Goal: Task Accomplishment & Management: Complete application form

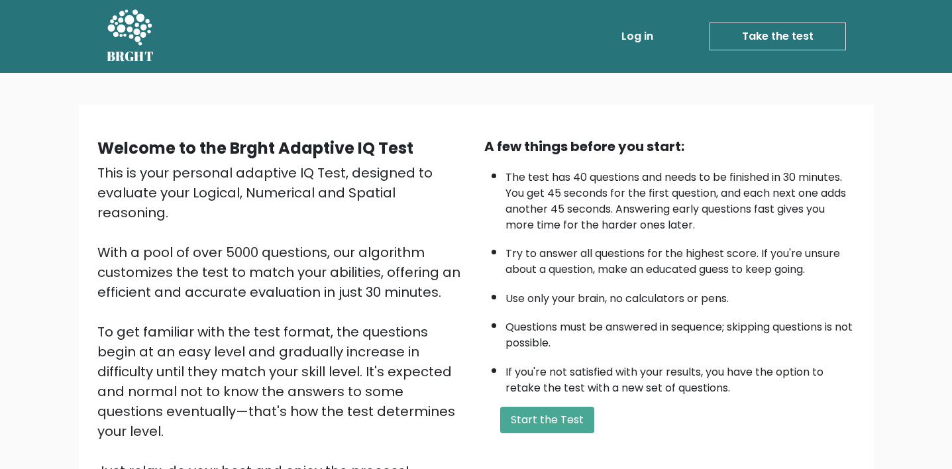
click at [549, 443] on div "Welcome to the Brght Adaptive IQ Test This is your personal adaptive IQ Test, d…" at bounding box center [476, 313] width 774 height 355
click at [565, 415] on button "Start the Test" at bounding box center [547, 420] width 94 height 26
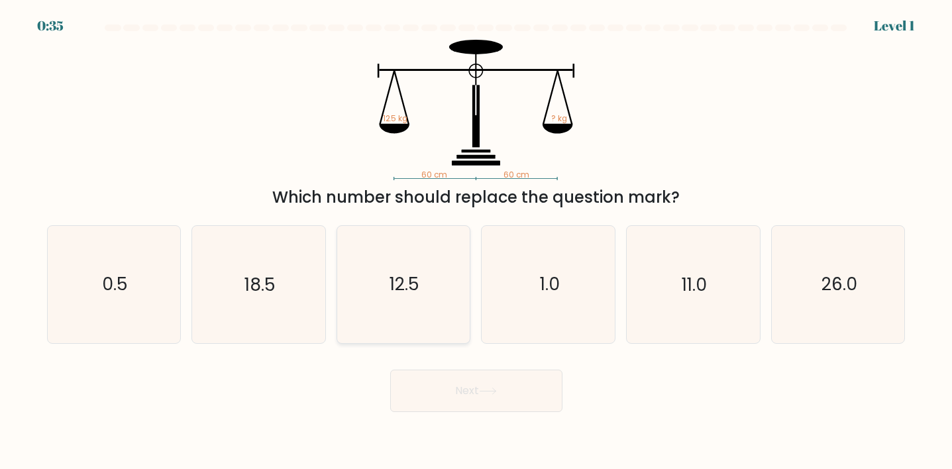
click at [433, 276] on icon "12.5" at bounding box center [403, 284] width 117 height 117
click at [476, 241] on input "c. 12.5" at bounding box center [476, 238] width 1 height 7
radio input "true"
click at [454, 396] on button "Next" at bounding box center [476, 391] width 172 height 42
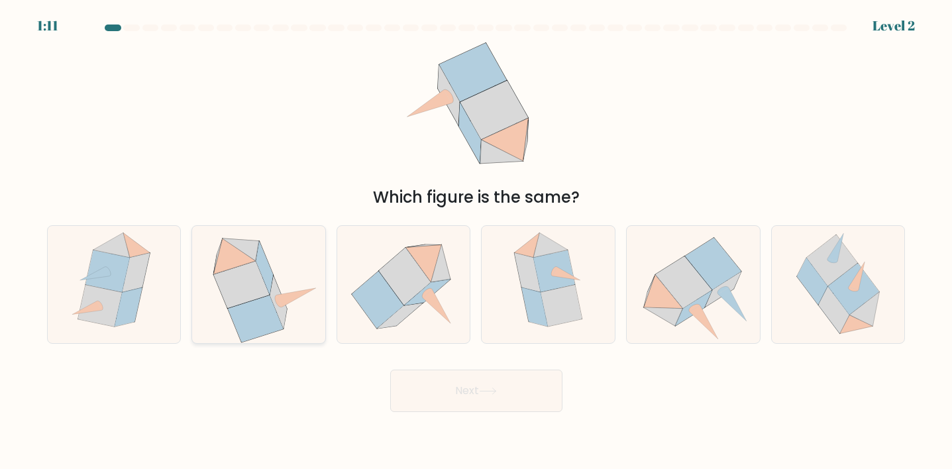
click at [234, 309] on icon at bounding box center [255, 318] width 55 height 47
click at [476, 241] on input "b." at bounding box center [476, 238] width 1 height 7
radio input "true"
click at [415, 403] on button "Next" at bounding box center [476, 391] width 172 height 42
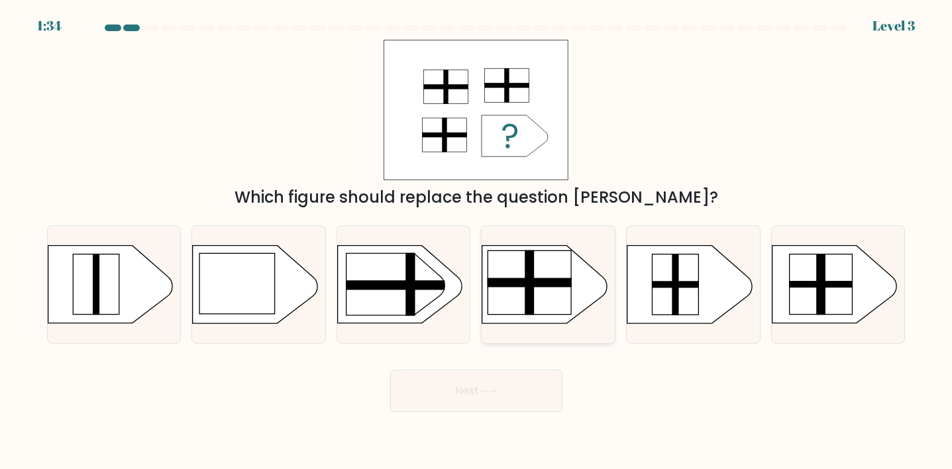
click at [538, 284] on rect at bounding box center [530, 282] width 84 height 9
click at [477, 241] on input "d." at bounding box center [476, 238] width 1 height 7
radio input "true"
click at [487, 398] on button "Next" at bounding box center [476, 391] width 172 height 42
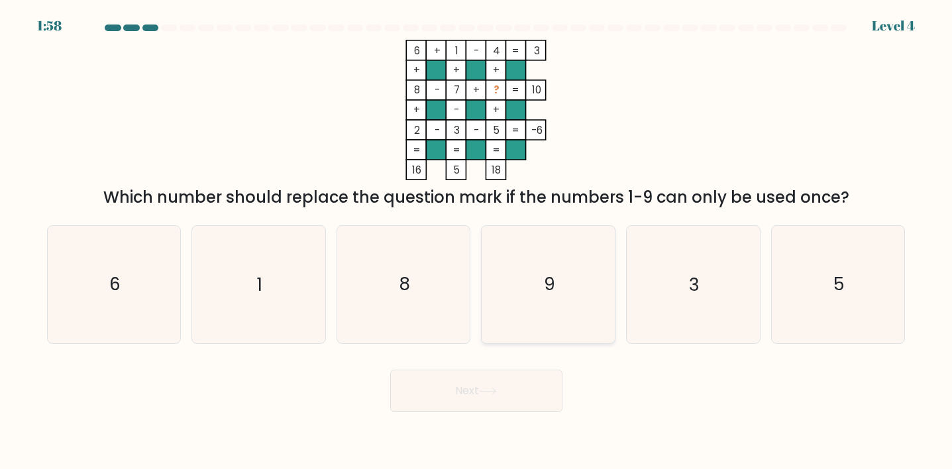
click at [553, 306] on icon "9" at bounding box center [548, 284] width 117 height 117
click at [477, 241] on input "d. 9" at bounding box center [476, 238] width 1 height 7
radio input "true"
click at [508, 399] on button "Next" at bounding box center [476, 391] width 172 height 42
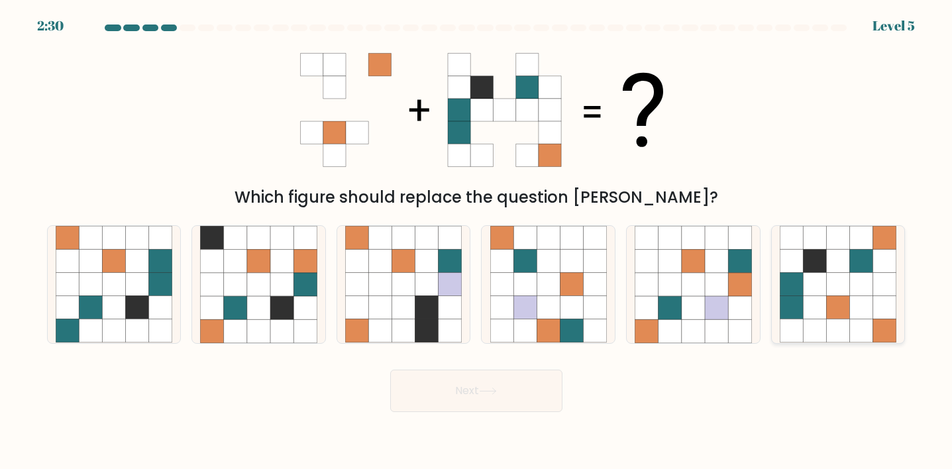
click at [835, 317] on icon at bounding box center [838, 307] width 23 height 23
click at [477, 241] on input "f." at bounding box center [476, 238] width 1 height 7
radio input "true"
click at [514, 421] on body "2:29 Level 5" at bounding box center [476, 234] width 952 height 469
click at [528, 384] on button "Next" at bounding box center [476, 391] width 172 height 42
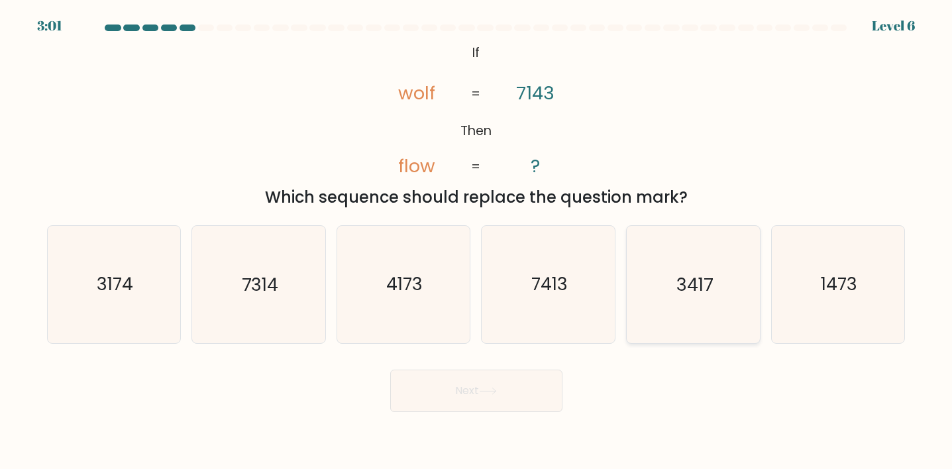
click at [686, 295] on text "3417" at bounding box center [694, 284] width 36 height 25
click at [477, 241] on input "e. 3417" at bounding box center [476, 238] width 1 height 7
radio input "true"
click at [513, 372] on button "Next" at bounding box center [476, 391] width 172 height 42
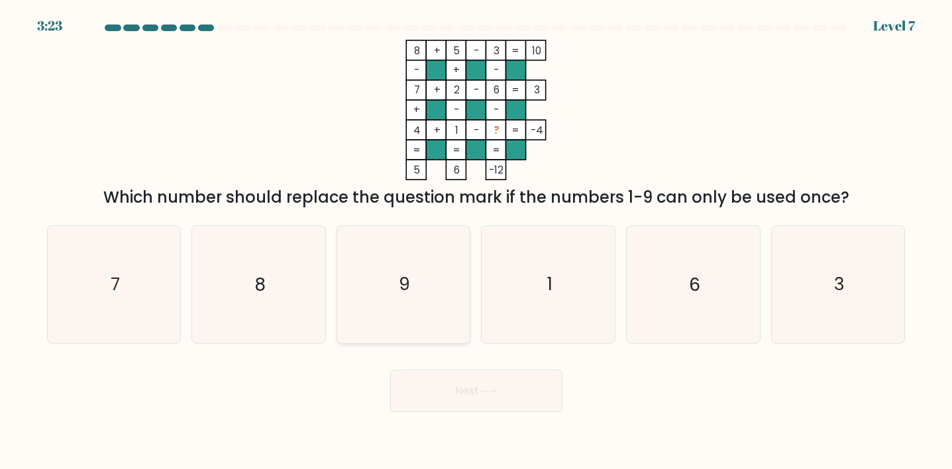
click at [412, 315] on icon "9" at bounding box center [403, 284] width 117 height 117
click at [476, 241] on input "c. 9" at bounding box center [476, 238] width 1 height 7
radio input "true"
click at [444, 397] on button "Next" at bounding box center [476, 391] width 172 height 42
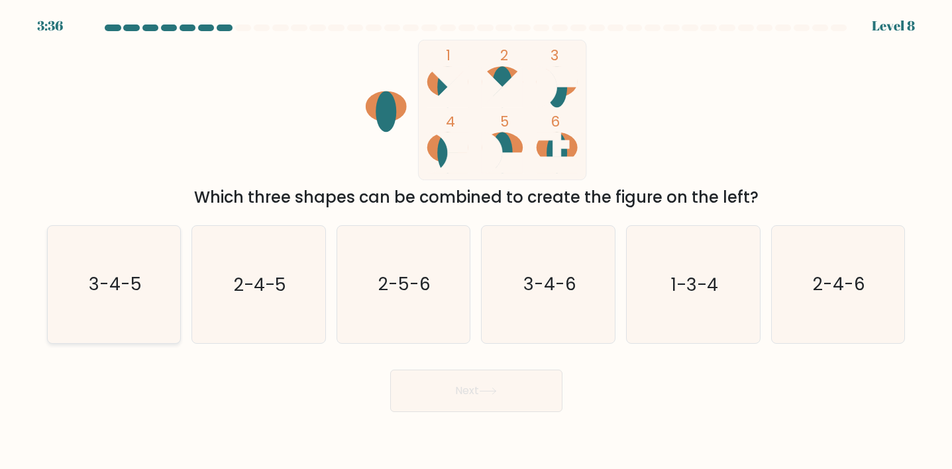
click at [131, 278] on text "3-4-5" at bounding box center [115, 284] width 53 height 25
click at [476, 241] on input "a. 3-4-5" at bounding box center [476, 238] width 1 height 7
radio input "true"
click at [464, 408] on button "Next" at bounding box center [476, 391] width 172 height 42
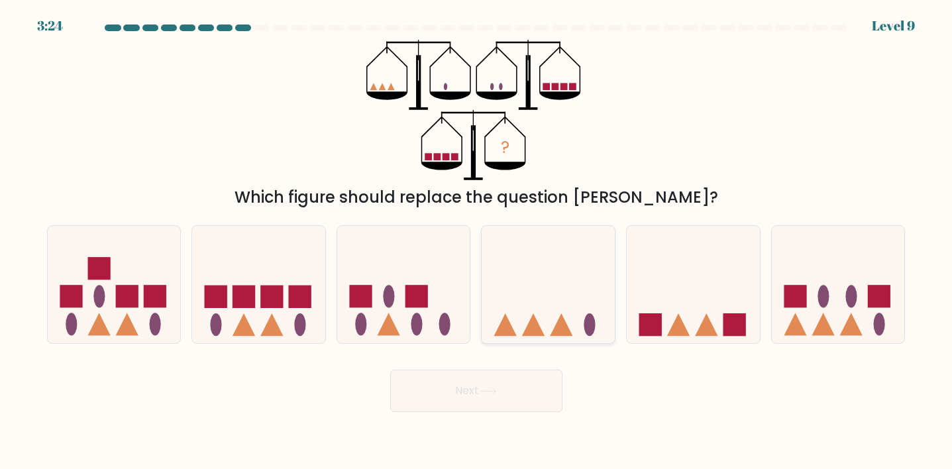
click at [544, 299] on icon at bounding box center [548, 284] width 133 height 110
click at [477, 241] on input "d." at bounding box center [476, 238] width 1 height 7
radio input "true"
click at [529, 403] on button "Next" at bounding box center [476, 391] width 172 height 42
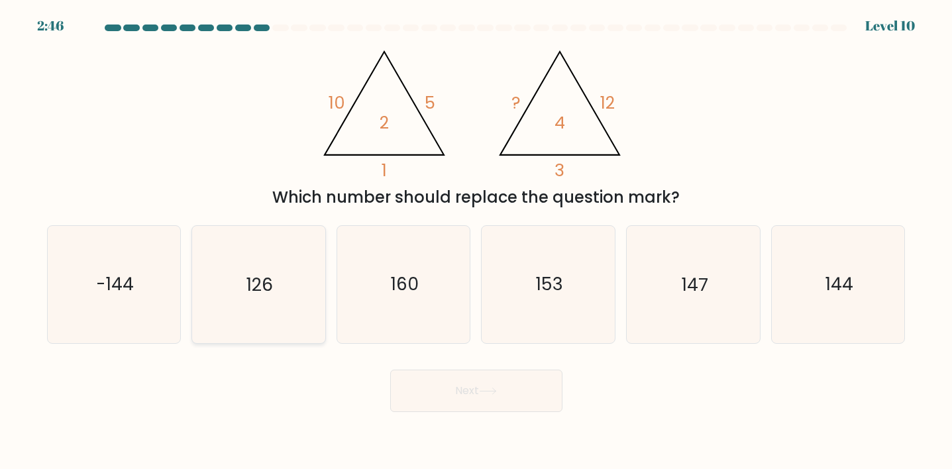
click at [286, 307] on icon "126" at bounding box center [258, 284] width 117 height 117
click at [476, 241] on input "b. 126" at bounding box center [476, 238] width 1 height 7
radio input "true"
click at [482, 410] on button "Next" at bounding box center [476, 391] width 172 height 42
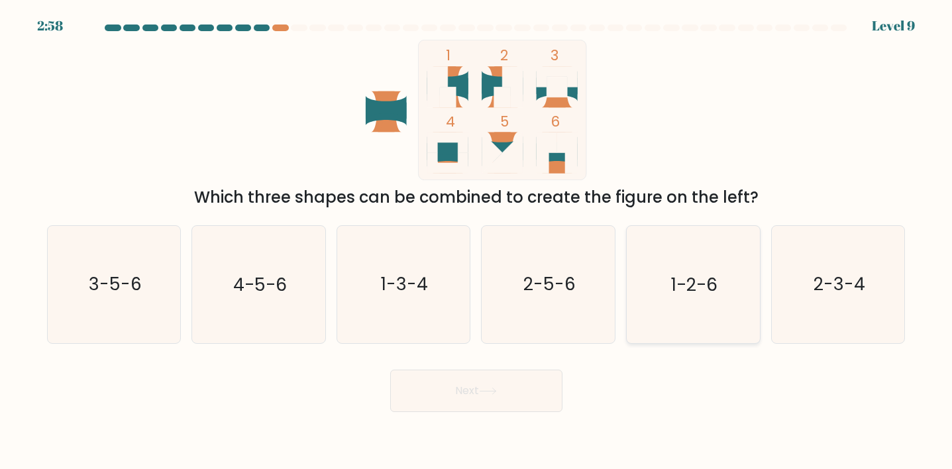
click at [704, 314] on icon "1-2-6" at bounding box center [693, 284] width 117 height 117
click at [477, 241] on input "e. 1-2-6" at bounding box center [476, 238] width 1 height 7
radio input "true"
click at [480, 415] on body "2:58 Level 9" at bounding box center [476, 234] width 952 height 469
click at [501, 393] on button "Next" at bounding box center [476, 391] width 172 height 42
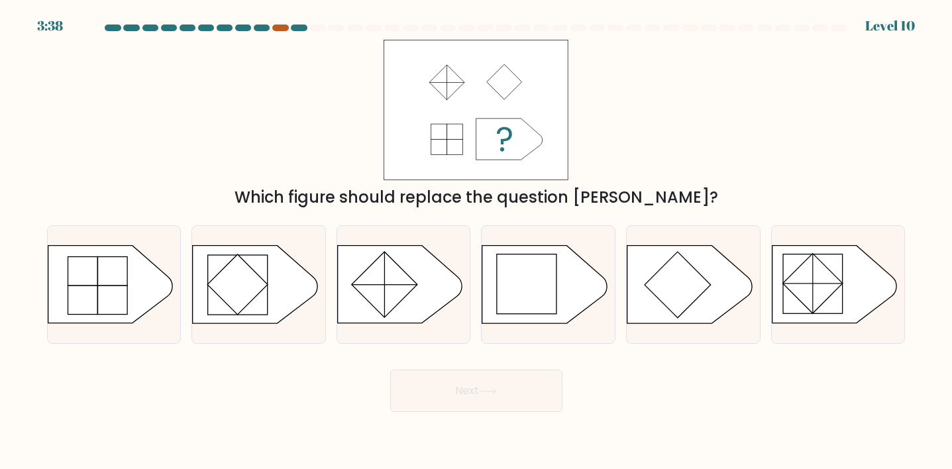
click at [278, 30] on div at bounding box center [280, 28] width 16 height 7
click at [284, 22] on div "3:37 Level 10" at bounding box center [476, 18] width 952 height 36
click at [284, 28] on div at bounding box center [280, 28] width 16 height 7
click at [298, 28] on div at bounding box center [299, 28] width 16 height 7
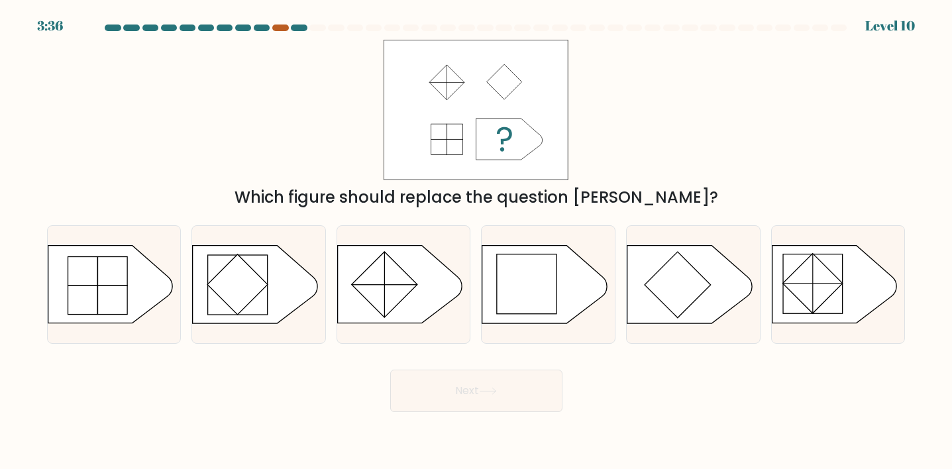
click at [276, 28] on div at bounding box center [280, 28] width 16 height 7
click at [299, 28] on div at bounding box center [299, 28] width 16 height 7
click at [308, 77] on div "Which figure should replace the question mark?" at bounding box center [476, 125] width 874 height 170
click at [522, 289] on rect at bounding box center [527, 284] width 60 height 60
click at [477, 241] on input "d." at bounding box center [476, 238] width 1 height 7
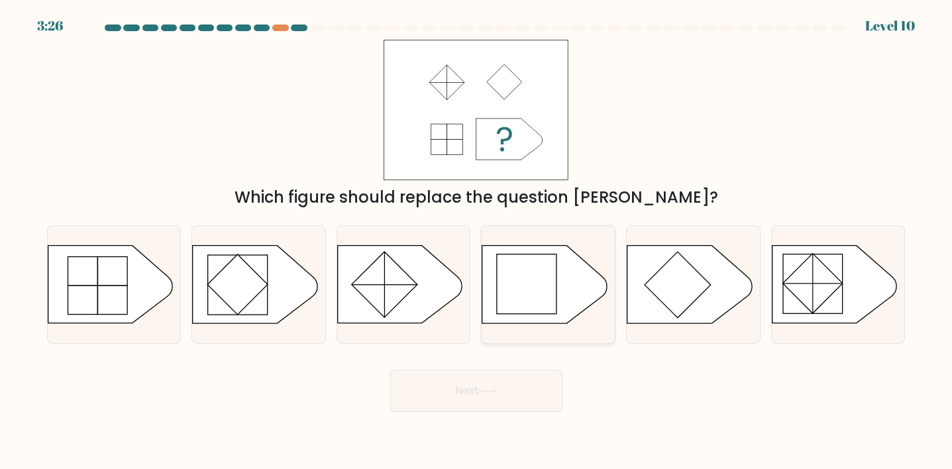
radio input "true"
click at [509, 377] on button "Next" at bounding box center [476, 391] width 172 height 42
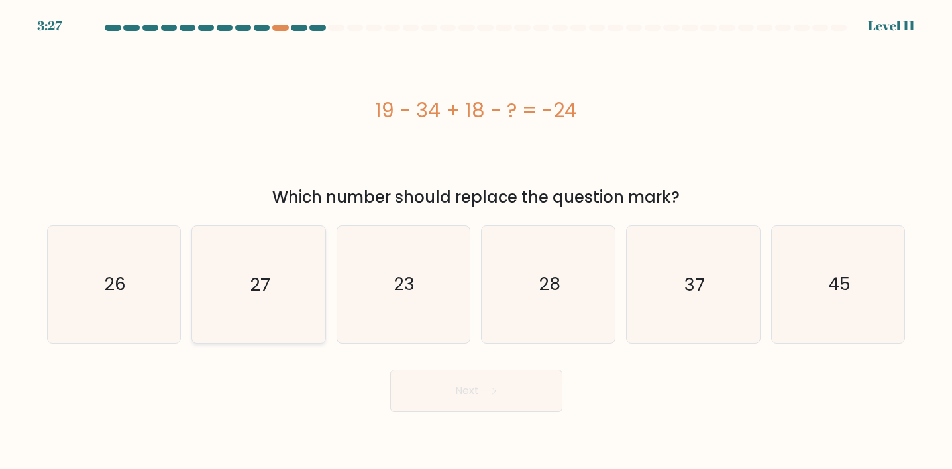
click at [251, 268] on icon "27" at bounding box center [258, 284] width 117 height 117
click at [476, 241] on input "b. 27" at bounding box center [476, 238] width 1 height 7
radio input "true"
click at [488, 382] on button "Next" at bounding box center [476, 391] width 172 height 42
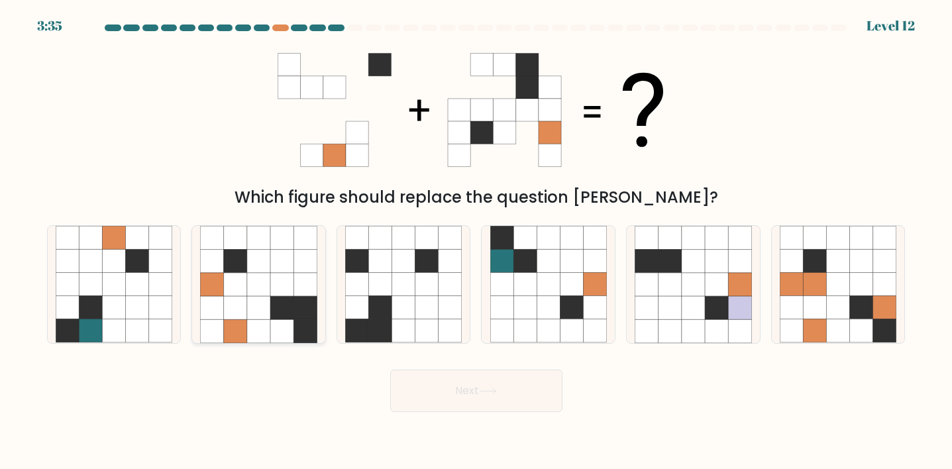
click at [253, 319] on icon at bounding box center [258, 307] width 23 height 23
click at [476, 241] on input "b." at bounding box center [476, 238] width 1 height 7
radio input "true"
click at [454, 382] on button "Next" at bounding box center [476, 391] width 172 height 42
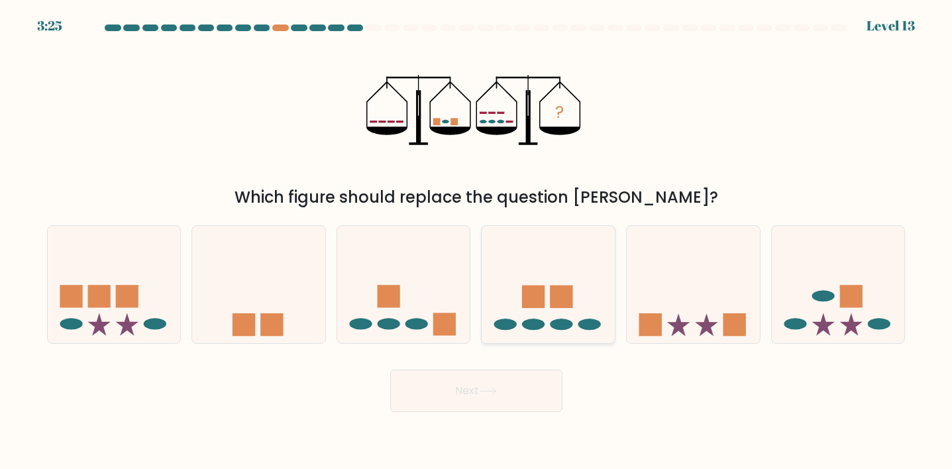
click at [583, 321] on ellipse at bounding box center [589, 324] width 23 height 11
click at [477, 241] on input "d." at bounding box center [476, 238] width 1 height 7
radio input "true"
click at [503, 395] on button "Next" at bounding box center [476, 391] width 172 height 42
click at [516, 394] on button "Next" at bounding box center [476, 391] width 172 height 42
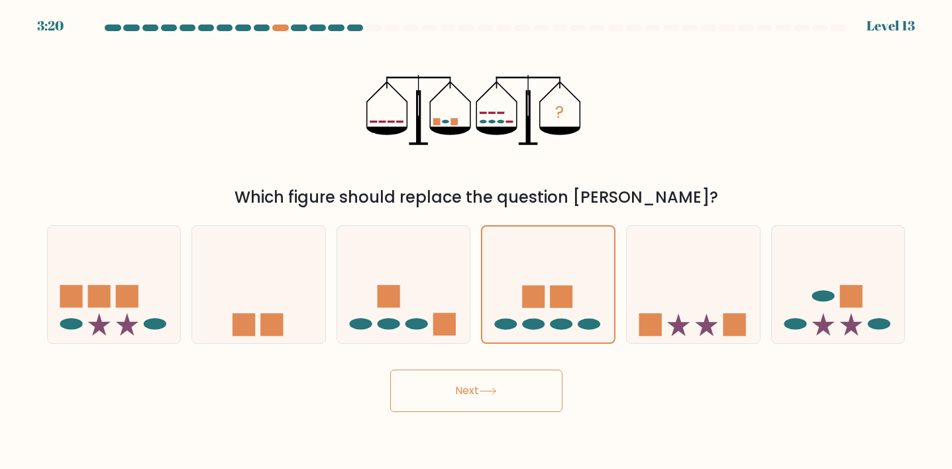
click at [607, 384] on div "Next" at bounding box center [476, 386] width 874 height 52
click at [511, 387] on button "Next" at bounding box center [476, 391] width 172 height 42
click at [555, 293] on rect at bounding box center [561, 297] width 23 height 23
click at [477, 241] on input "d." at bounding box center [476, 238] width 1 height 7
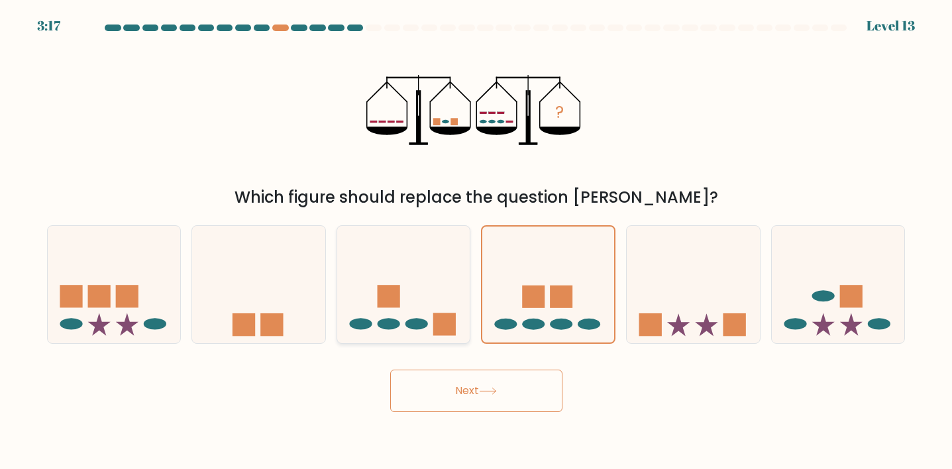
click at [425, 300] on icon at bounding box center [403, 284] width 133 height 110
click at [476, 241] on input "c." at bounding box center [476, 238] width 1 height 7
radio input "true"
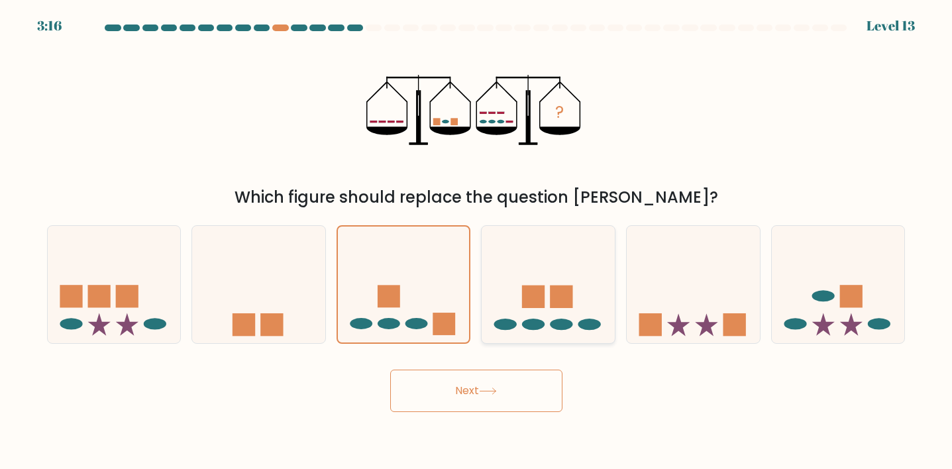
click at [517, 298] on icon at bounding box center [548, 284] width 133 height 110
click at [477, 241] on input "d." at bounding box center [476, 238] width 1 height 7
radio input "true"
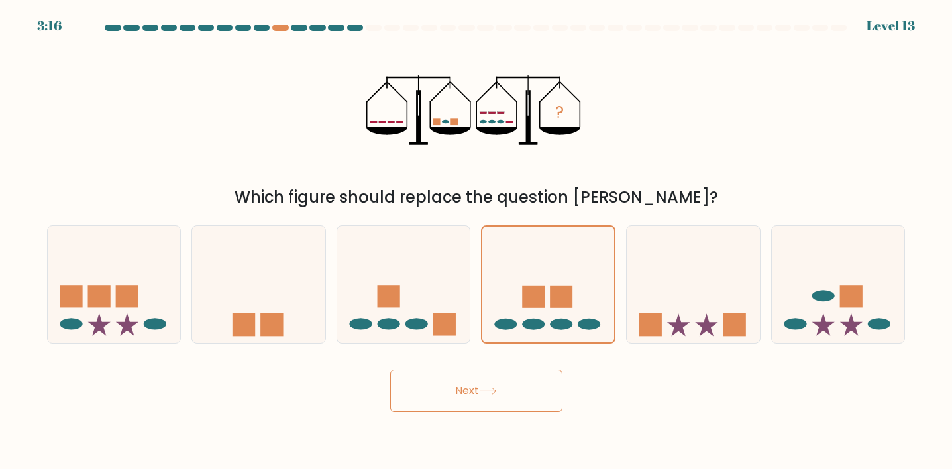
click at [480, 400] on button "Next" at bounding box center [476, 391] width 172 height 42
click at [431, 311] on icon at bounding box center [403, 284] width 133 height 110
click at [476, 241] on input "c." at bounding box center [476, 238] width 1 height 7
radio input "true"
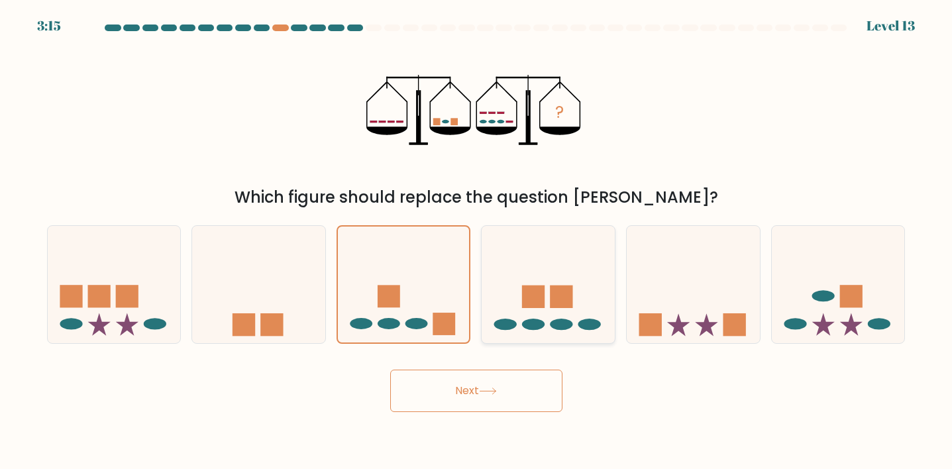
click at [533, 311] on icon at bounding box center [548, 284] width 133 height 110
click at [477, 241] on input "d." at bounding box center [476, 238] width 1 height 7
radio input "true"
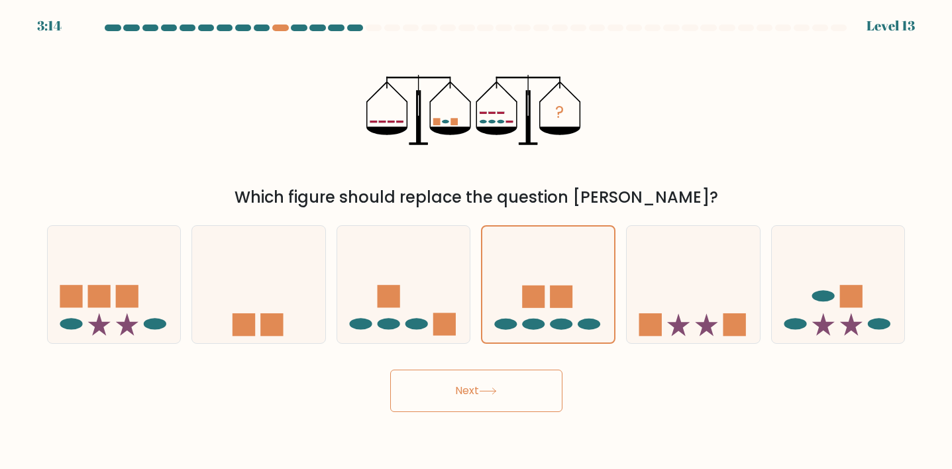
click at [591, 382] on div "Next" at bounding box center [476, 386] width 874 height 52
click at [499, 127] on icon at bounding box center [496, 131] width 41 height 8
click at [549, 279] on icon at bounding box center [548, 284] width 132 height 109
click at [477, 241] on input "d." at bounding box center [476, 238] width 1 height 7
click at [503, 397] on button "Next" at bounding box center [476, 391] width 172 height 42
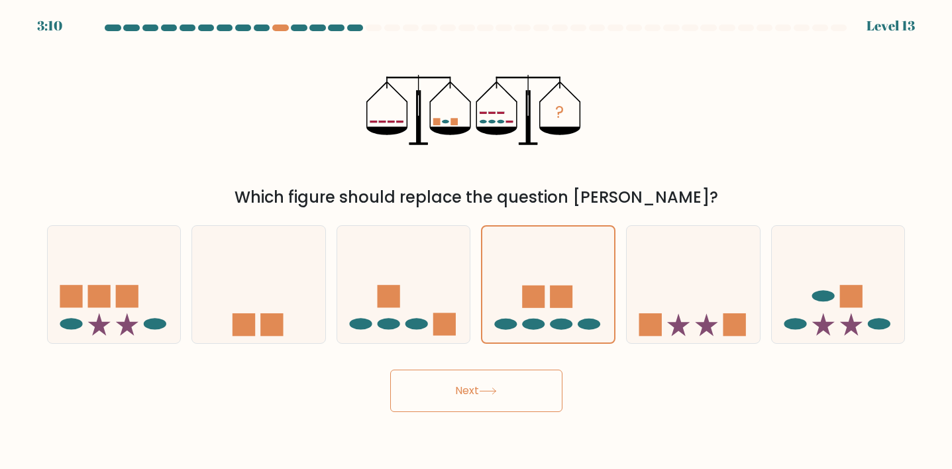
click at [516, 389] on button "Next" at bounding box center [476, 391] width 172 height 42
click at [547, 317] on icon at bounding box center [548, 284] width 132 height 109
click at [477, 241] on input "d." at bounding box center [476, 238] width 1 height 7
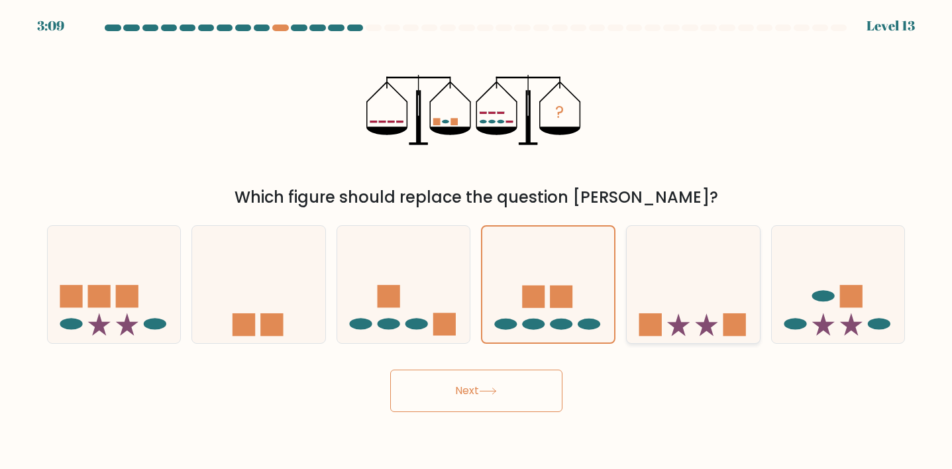
click at [678, 317] on icon at bounding box center [678, 324] width 23 height 23
click at [477, 241] on input "e." at bounding box center [476, 238] width 1 height 7
radio input "true"
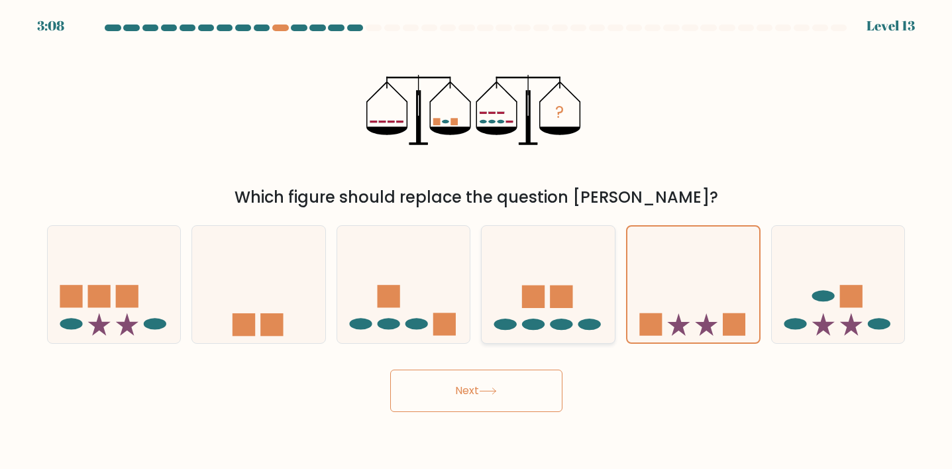
click at [534, 317] on icon at bounding box center [548, 284] width 133 height 110
click at [477, 241] on input "d." at bounding box center [476, 238] width 1 height 7
radio input "true"
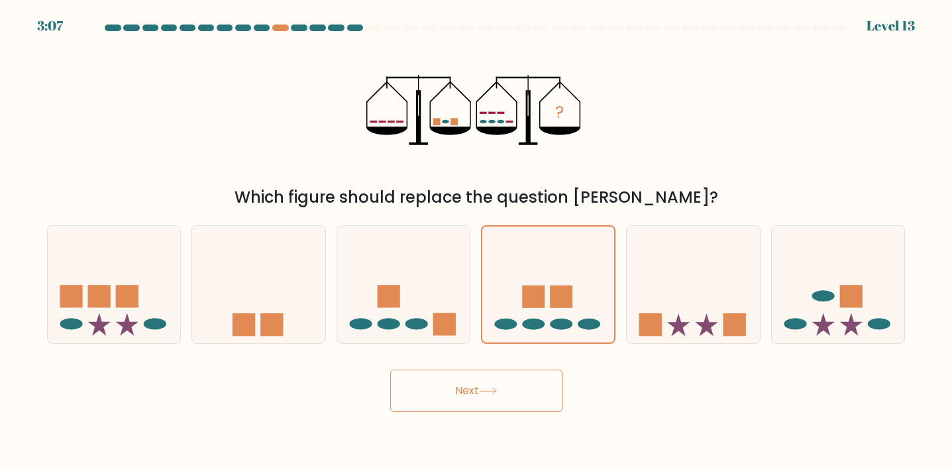
click at [460, 391] on button "Next" at bounding box center [476, 391] width 172 height 42
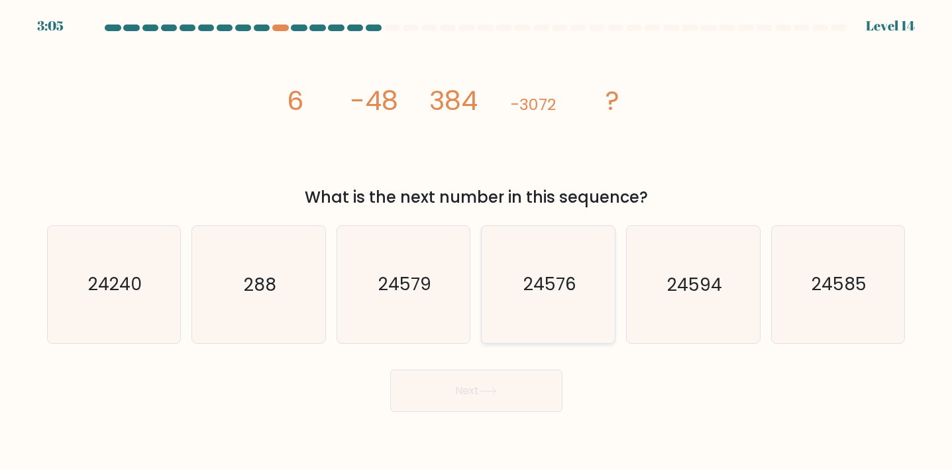
click at [552, 286] on text "24576" at bounding box center [549, 284] width 53 height 25
click at [477, 241] on input "d. 24576" at bounding box center [476, 238] width 1 height 7
radio input "true"
click at [552, 286] on text "24576" at bounding box center [550, 284] width 52 height 24
click at [477, 241] on input "d. 24576" at bounding box center [476, 238] width 1 height 7
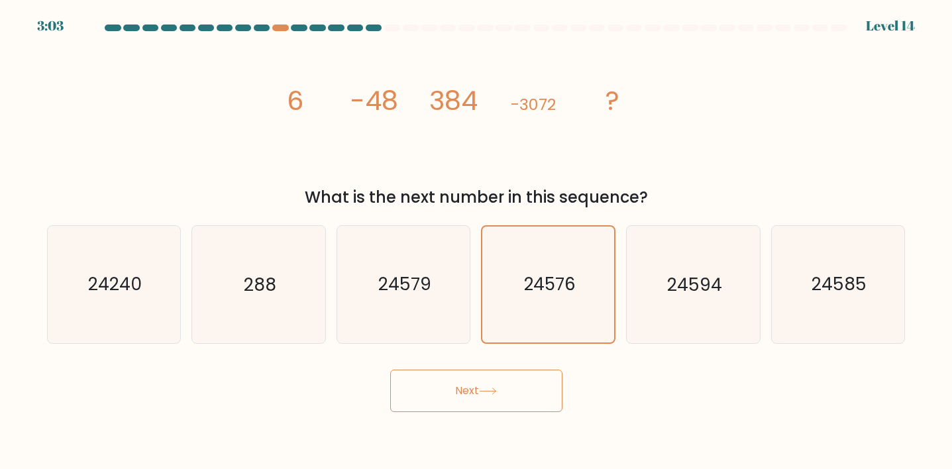
click at [651, 388] on div "Next" at bounding box center [476, 386] width 874 height 52
click at [535, 389] on button "Next" at bounding box center [476, 391] width 172 height 42
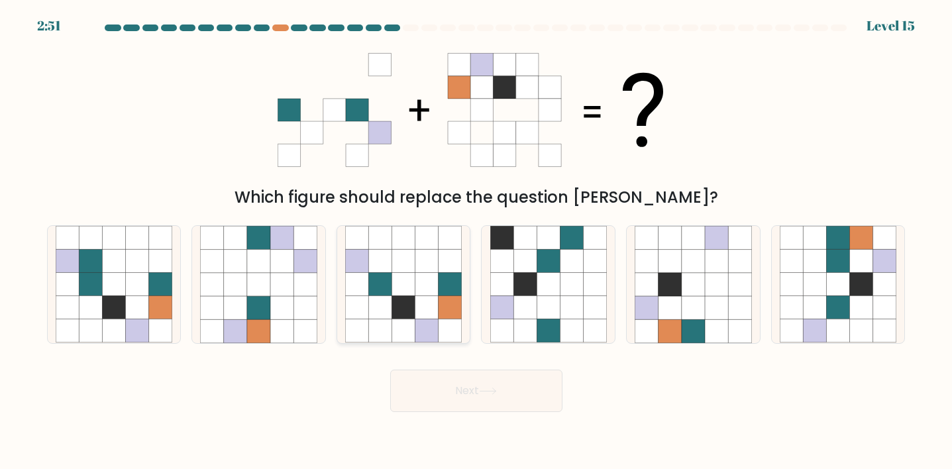
click at [420, 293] on icon at bounding box center [426, 284] width 23 height 23
click at [476, 241] on input "c." at bounding box center [476, 238] width 1 height 7
radio input "true"
click at [487, 399] on button "Next" at bounding box center [476, 391] width 172 height 42
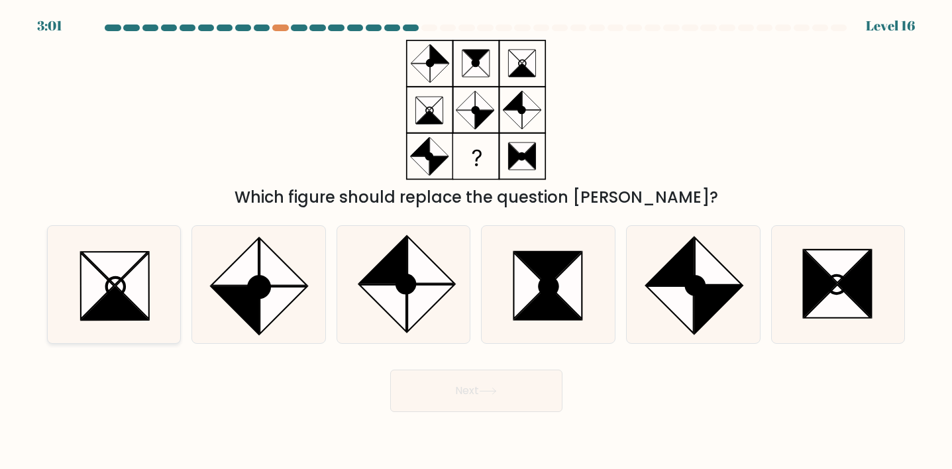
click at [119, 243] on icon at bounding box center [114, 284] width 117 height 117
click at [476, 241] on input "a." at bounding box center [476, 238] width 1 height 7
radio input "true"
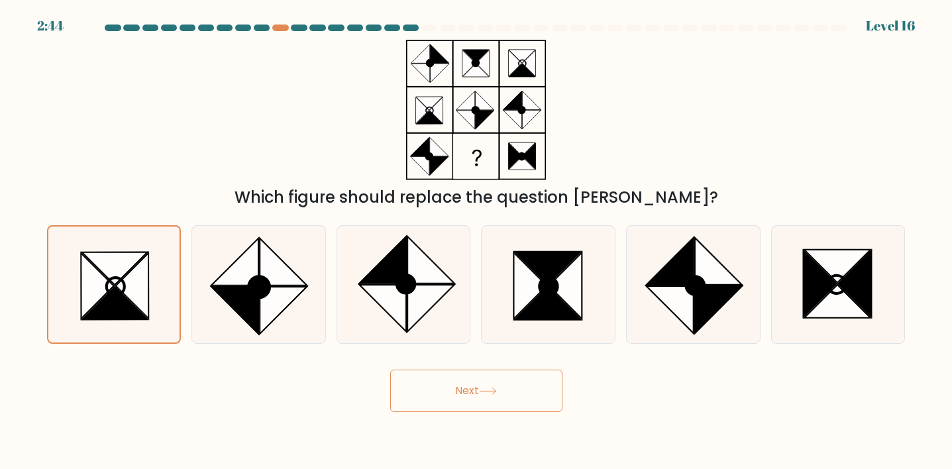
click at [417, 392] on button "Next" at bounding box center [476, 391] width 172 height 42
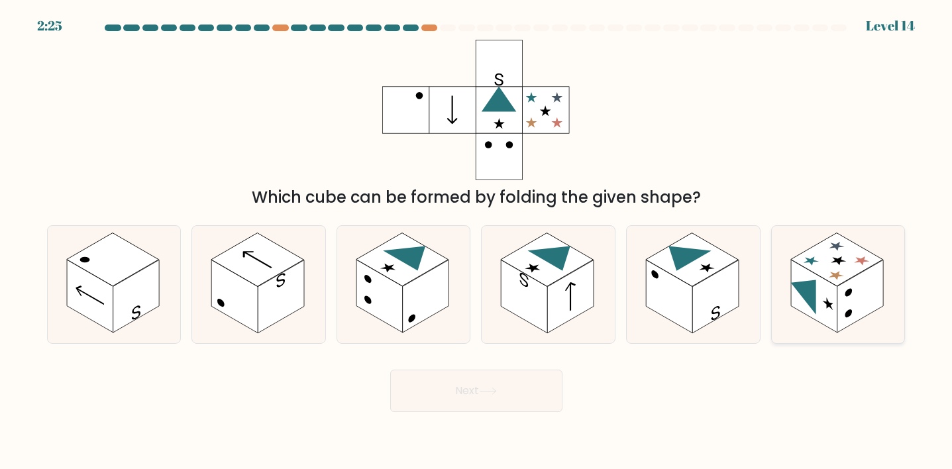
click at [845, 278] on rect at bounding box center [837, 259] width 92 height 53
click at [477, 241] on input "f." at bounding box center [476, 238] width 1 height 7
radio input "true"
click at [508, 399] on button "Next" at bounding box center [476, 391] width 172 height 42
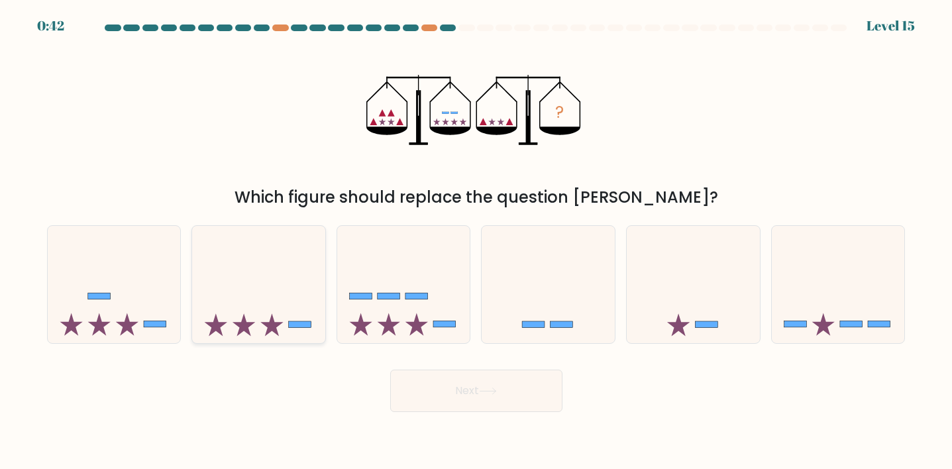
click at [309, 340] on div at bounding box center [258, 284] width 134 height 118
click at [476, 241] on input "b." at bounding box center [476, 238] width 1 height 7
radio input "true"
click at [470, 392] on button "Next" at bounding box center [476, 391] width 172 height 42
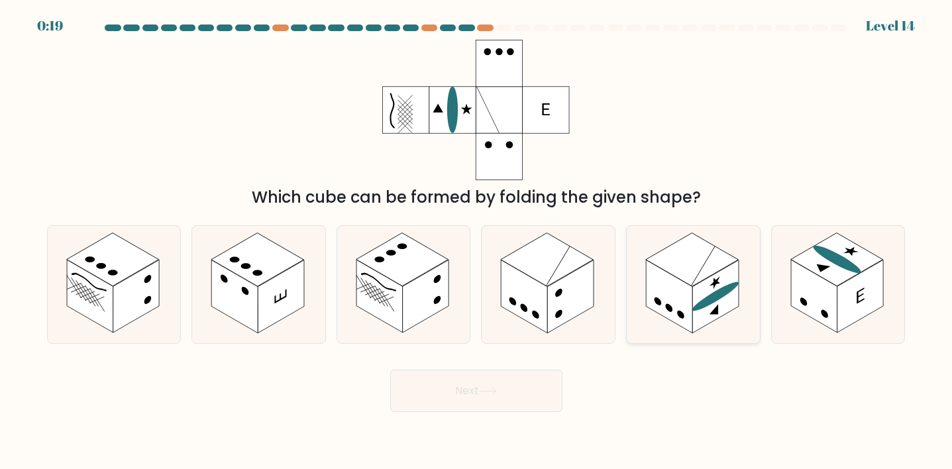
click at [702, 266] on rect at bounding box center [692, 259] width 92 height 53
click at [477, 241] on input "e." at bounding box center [476, 238] width 1 height 7
radio input "true"
click at [497, 392] on icon at bounding box center [488, 391] width 18 height 7
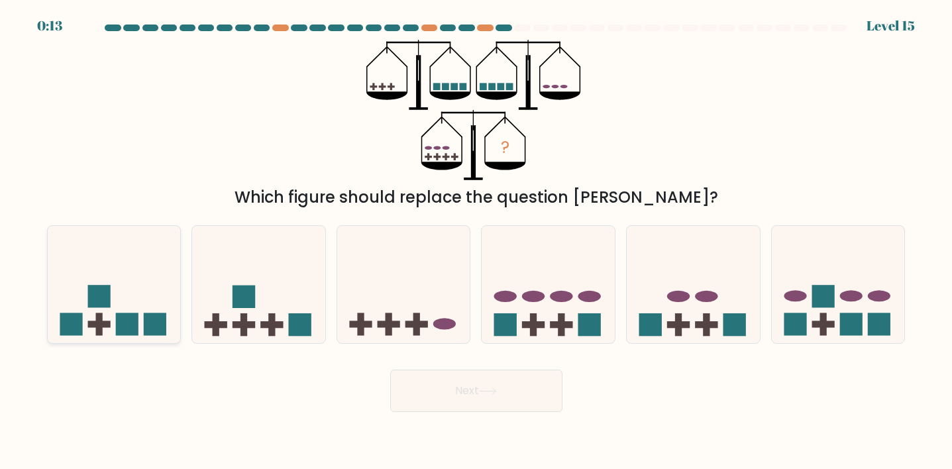
click at [93, 294] on rect at bounding box center [98, 297] width 23 height 23
click at [476, 241] on input "a." at bounding box center [476, 238] width 1 height 7
radio input "true"
click at [482, 393] on icon at bounding box center [488, 391] width 18 height 7
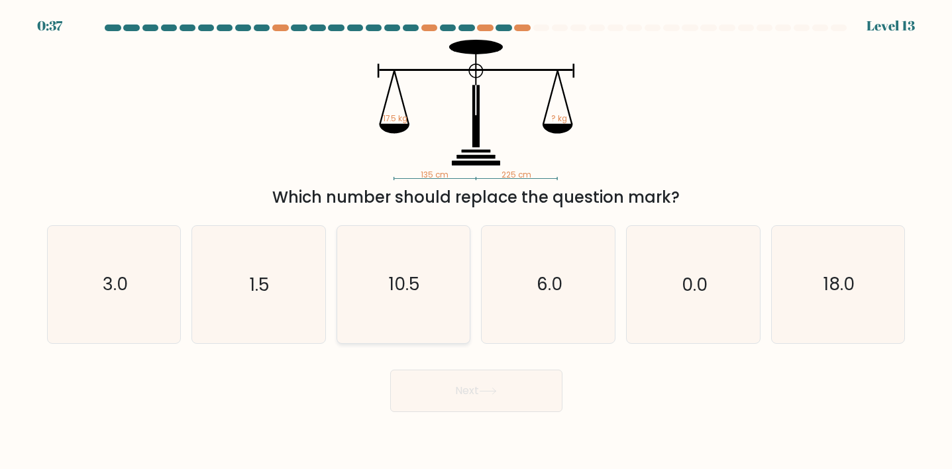
click at [423, 287] on icon "10.5" at bounding box center [403, 284] width 117 height 117
click at [476, 241] on input "c. 10.5" at bounding box center [476, 238] width 1 height 7
radio input "true"
click at [442, 375] on button "Next" at bounding box center [476, 391] width 172 height 42
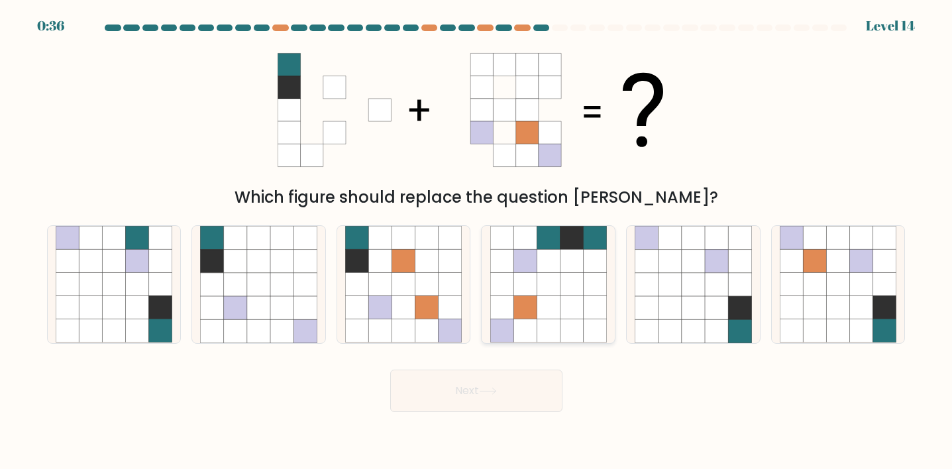
click at [571, 299] on icon at bounding box center [571, 307] width 23 height 23
click at [477, 241] on input "d." at bounding box center [476, 238] width 1 height 7
radio input "true"
click at [533, 413] on body "0:36 Level 14" at bounding box center [476, 234] width 952 height 469
click at [518, 397] on button "Next" at bounding box center [476, 391] width 172 height 42
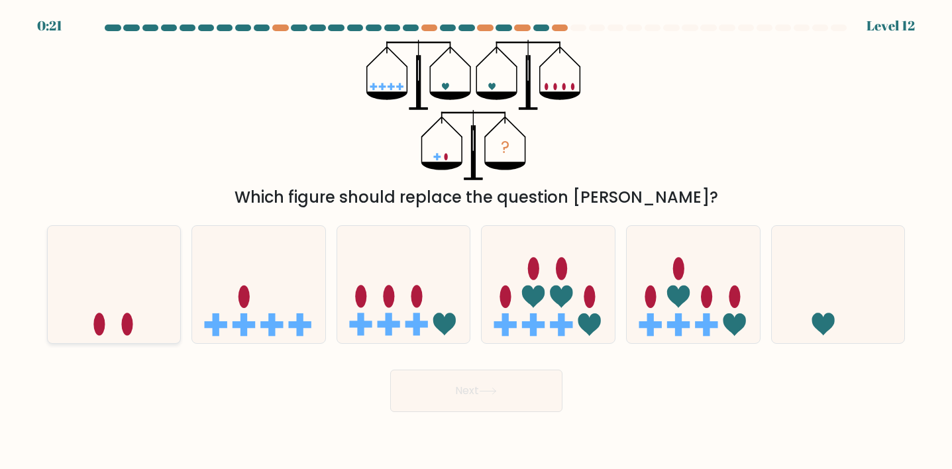
click at [99, 276] on icon at bounding box center [114, 284] width 133 height 110
click at [476, 241] on input "a." at bounding box center [476, 238] width 1 height 7
radio input "true"
click at [429, 398] on button "Next" at bounding box center [476, 391] width 172 height 42
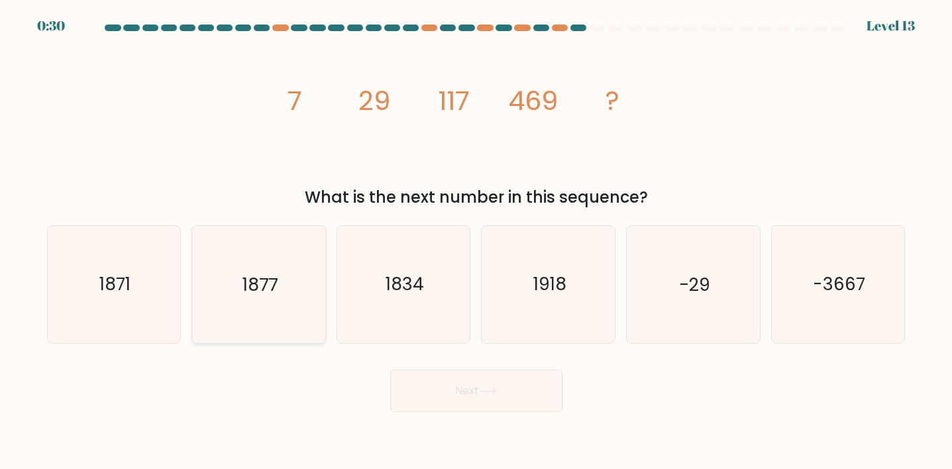
click at [266, 329] on icon "1877" at bounding box center [258, 284] width 117 height 117
click at [476, 241] on input "b. 1877" at bounding box center [476, 238] width 1 height 7
radio input "true"
click at [505, 397] on button "Next" at bounding box center [476, 391] width 172 height 42
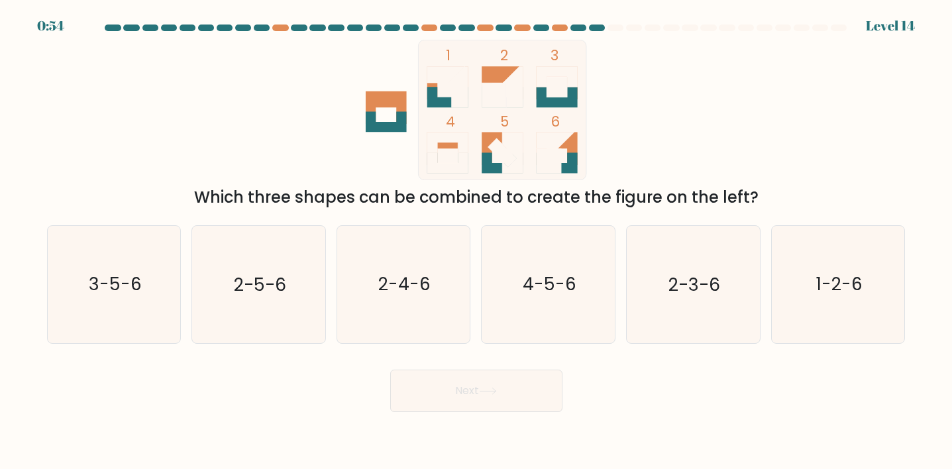
click at [925, 276] on form at bounding box center [476, 219] width 952 height 388
click at [843, 289] on text "1-2-6" at bounding box center [839, 284] width 46 height 25
click at [477, 241] on input "f. 1-2-6" at bounding box center [476, 238] width 1 height 7
radio input "true"
click at [541, 382] on button "Next" at bounding box center [476, 391] width 172 height 42
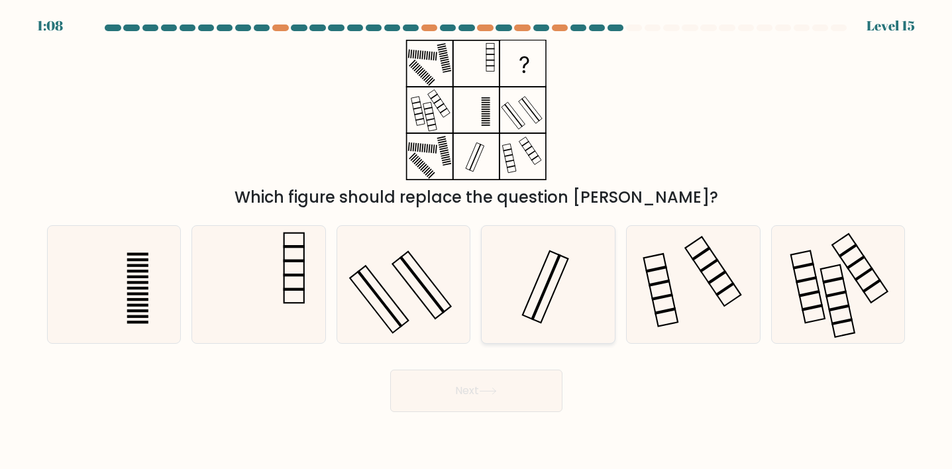
click at [558, 301] on icon at bounding box center [548, 284] width 117 height 117
click at [477, 241] on input "d." at bounding box center [476, 238] width 1 height 7
radio input "true"
click at [399, 284] on icon at bounding box center [403, 284] width 117 height 117
click at [476, 241] on input "c." at bounding box center [476, 238] width 1 height 7
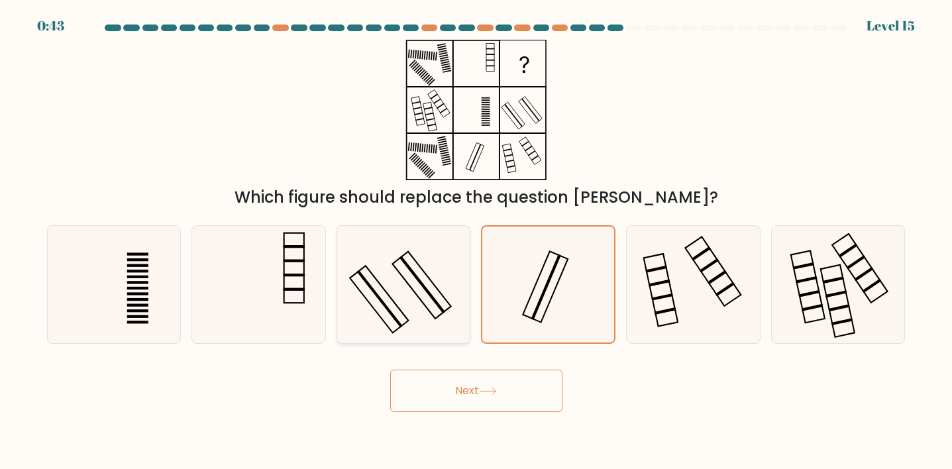
radio input "true"
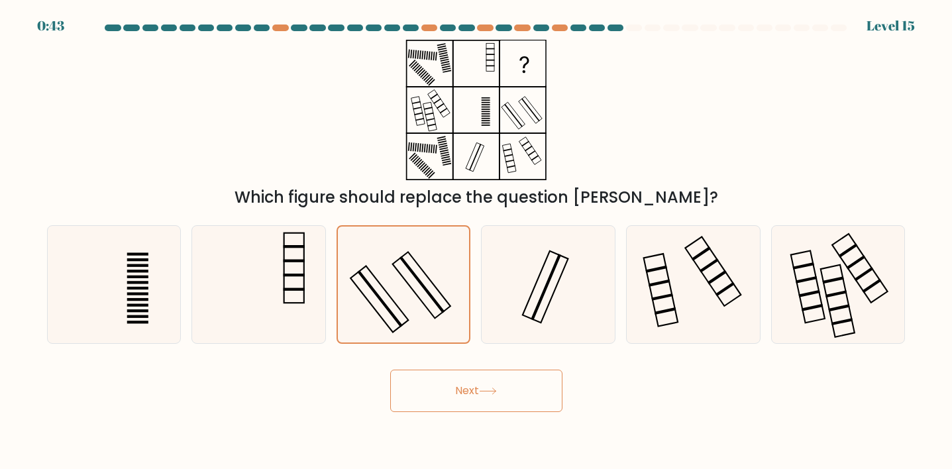
click at [499, 397] on button "Next" at bounding box center [476, 391] width 172 height 42
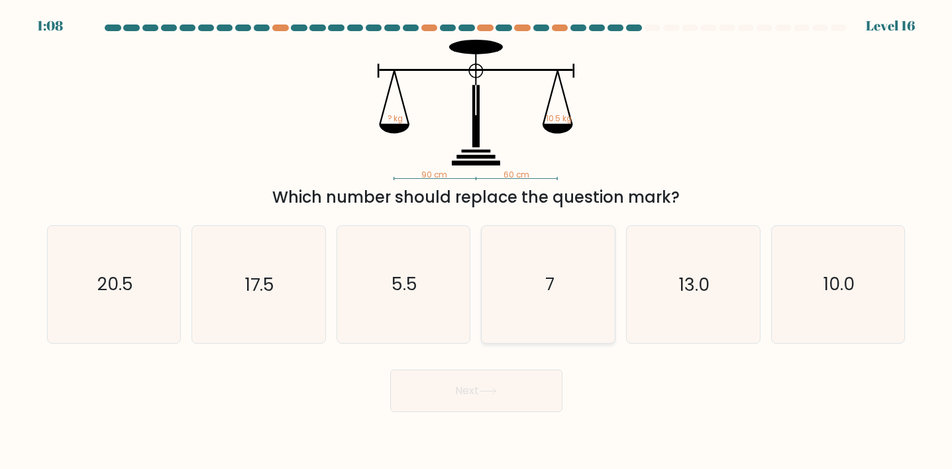
click at [533, 272] on icon "7" at bounding box center [548, 284] width 117 height 117
click at [477, 241] on input "d. 7" at bounding box center [476, 238] width 1 height 7
radio input "true"
click at [495, 386] on button "Next" at bounding box center [476, 391] width 172 height 42
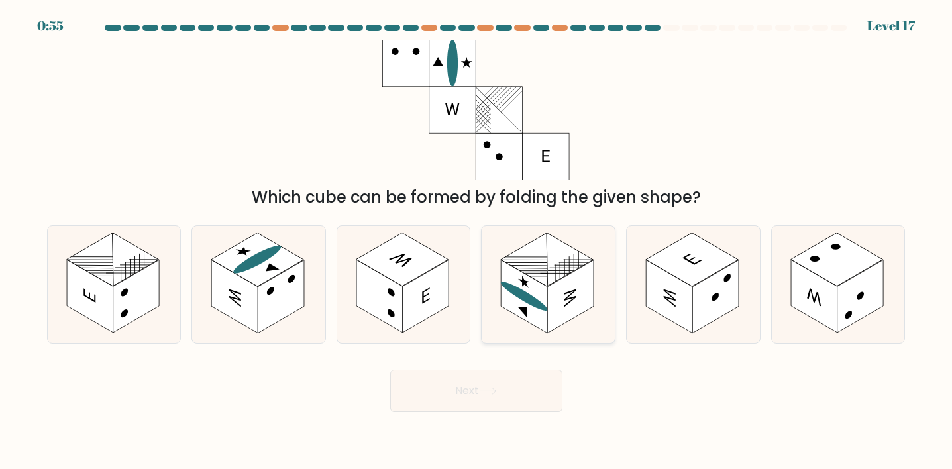
click at [529, 301] on ellipse at bounding box center [524, 297] width 46 height 38
click at [477, 241] on input "d." at bounding box center [476, 238] width 1 height 7
radio input "true"
click at [489, 399] on button "Next" at bounding box center [476, 391] width 172 height 42
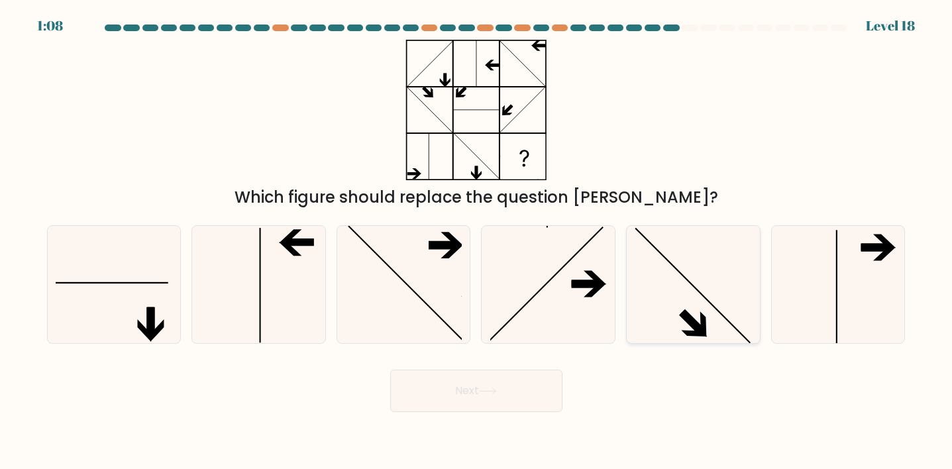
click at [672, 282] on icon at bounding box center [693, 284] width 117 height 117
click at [477, 241] on input "e." at bounding box center [476, 238] width 1 height 7
radio input "true"
click at [568, 280] on icon at bounding box center [548, 284] width 117 height 117
click at [477, 241] on input "d." at bounding box center [476, 238] width 1 height 7
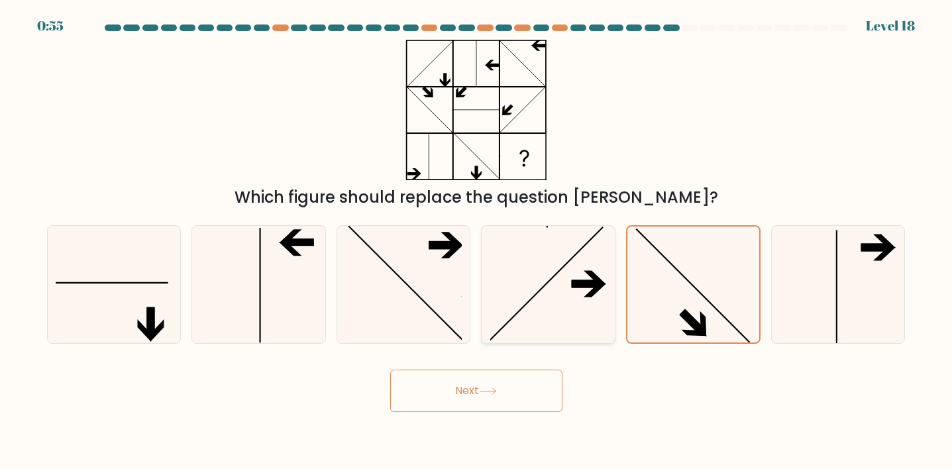
radio input "true"
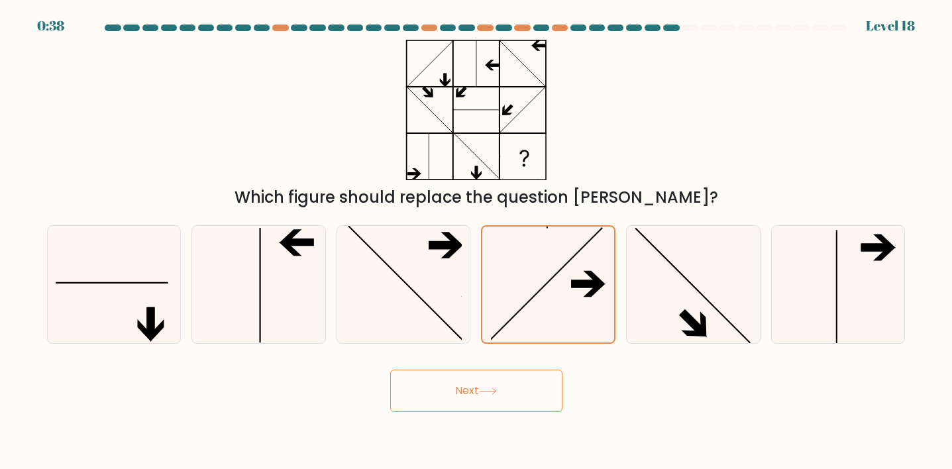
click at [539, 386] on button "Next" at bounding box center [476, 391] width 172 height 42
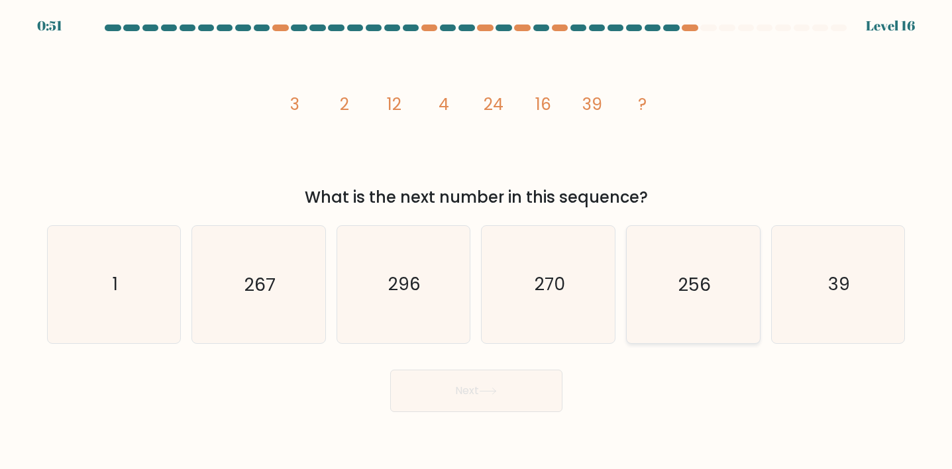
click at [729, 309] on icon "256" at bounding box center [693, 284] width 117 height 117
click at [477, 241] on input "e. 256" at bounding box center [476, 238] width 1 height 7
radio input "true"
click at [512, 386] on button "Next" at bounding box center [476, 391] width 172 height 42
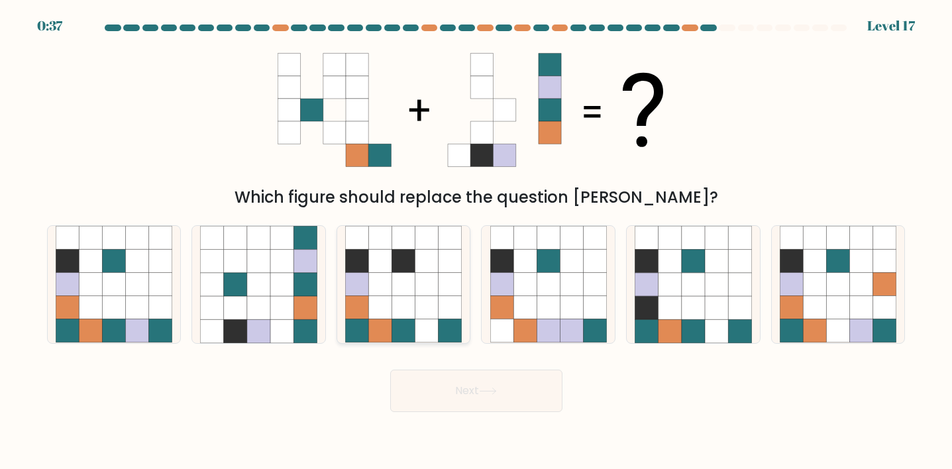
click at [372, 292] on icon at bounding box center [379, 284] width 23 height 23
click at [476, 241] on input "c." at bounding box center [476, 238] width 1 height 7
radio input "true"
click at [117, 268] on icon at bounding box center [113, 261] width 23 height 23
click at [476, 241] on input "a." at bounding box center [476, 238] width 1 height 7
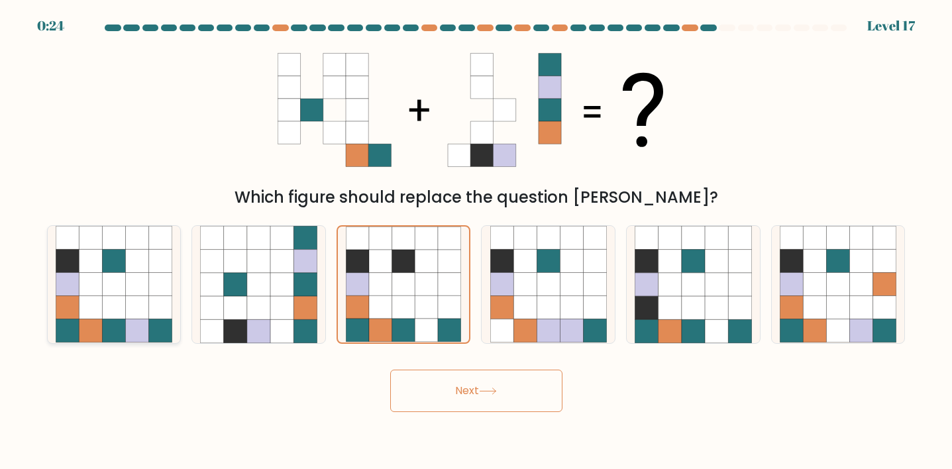
radio input "true"
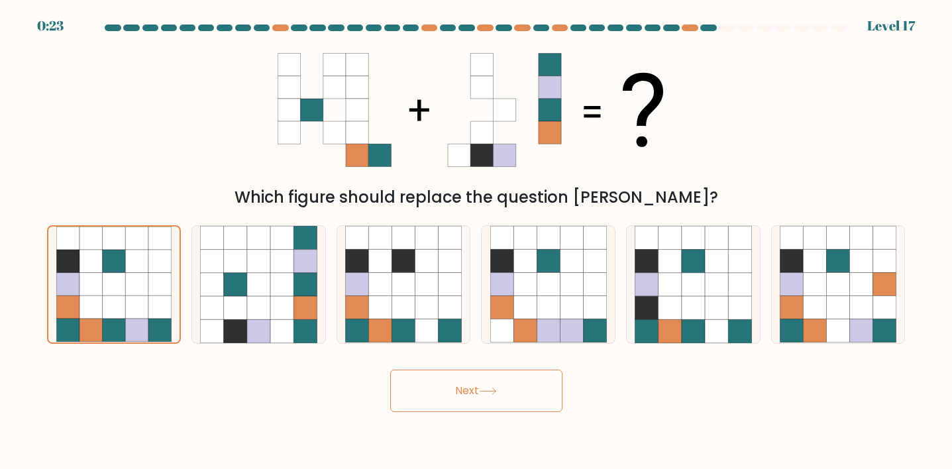
click at [473, 385] on button "Next" at bounding box center [476, 391] width 172 height 42
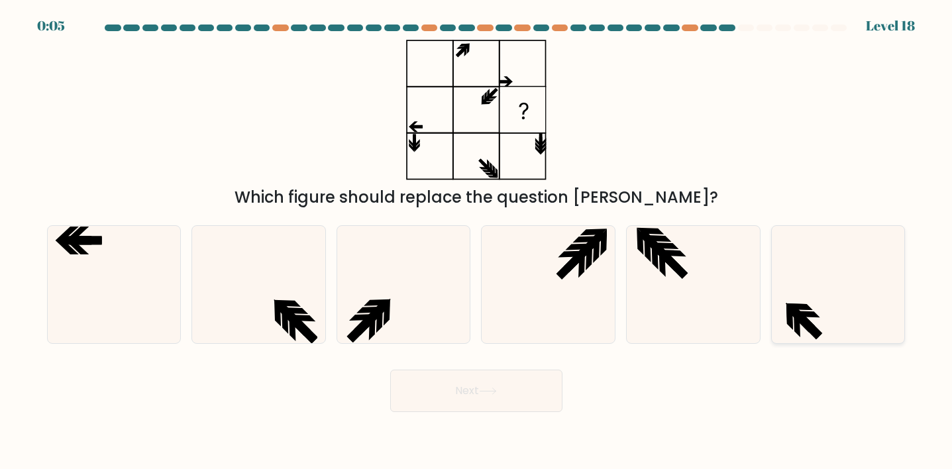
click at [831, 290] on icon at bounding box center [838, 284] width 117 height 117
click at [477, 241] on input "f." at bounding box center [476, 238] width 1 height 7
radio input "true"
click at [482, 396] on button "Next" at bounding box center [476, 391] width 172 height 42
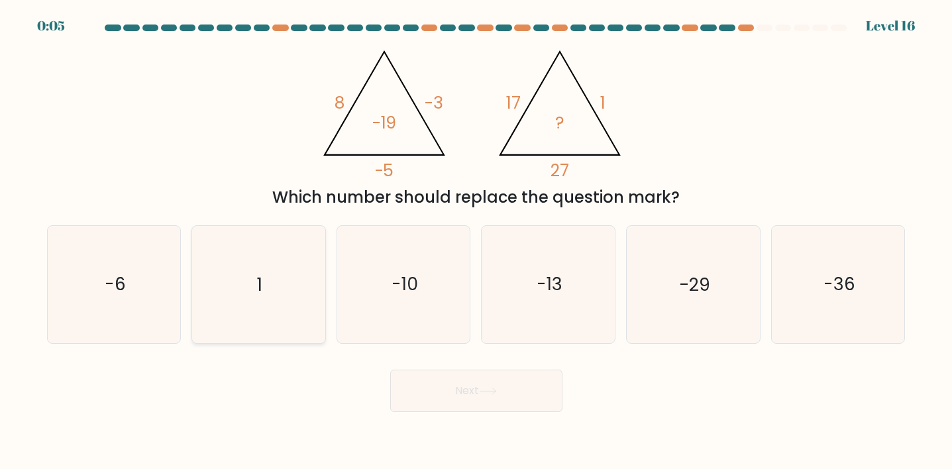
click at [294, 320] on icon "1" at bounding box center [258, 284] width 117 height 117
click at [476, 241] on input "b. 1" at bounding box center [476, 238] width 1 height 7
radio input "true"
click at [468, 390] on button "Next" at bounding box center [476, 391] width 172 height 42
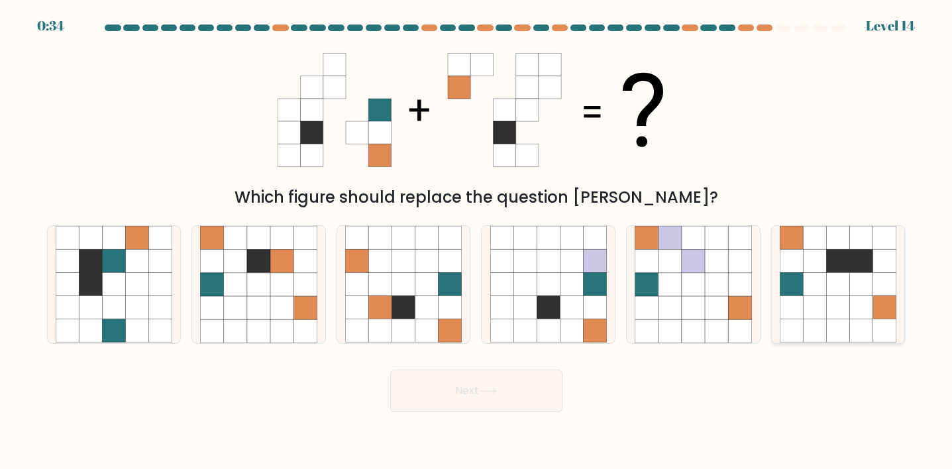
click at [851, 280] on icon at bounding box center [861, 284] width 23 height 23
click at [477, 241] on input "f." at bounding box center [476, 238] width 1 height 7
radio input "true"
click at [506, 393] on button "Next" at bounding box center [476, 391] width 172 height 42
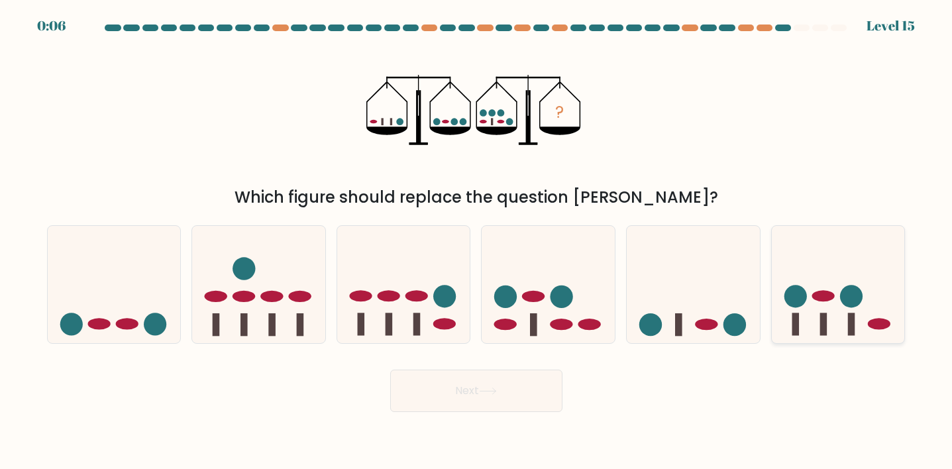
click at [809, 301] on icon at bounding box center [838, 284] width 133 height 110
click at [477, 241] on input "f." at bounding box center [476, 238] width 1 height 7
radio input "true"
click at [511, 397] on button "Next" at bounding box center [476, 391] width 172 height 42
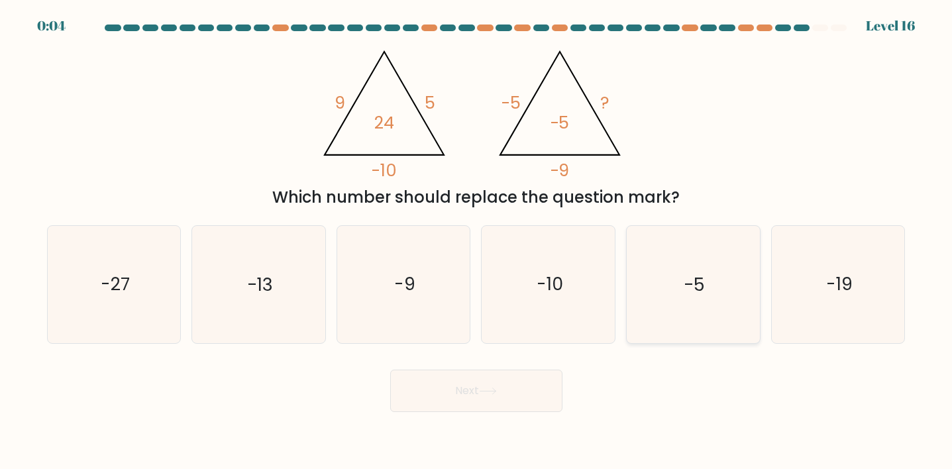
click at [697, 309] on icon "-5" at bounding box center [693, 284] width 117 height 117
click at [477, 241] on input "e. -5" at bounding box center [476, 238] width 1 height 7
radio input "true"
click at [517, 382] on button "Next" at bounding box center [476, 391] width 172 height 42
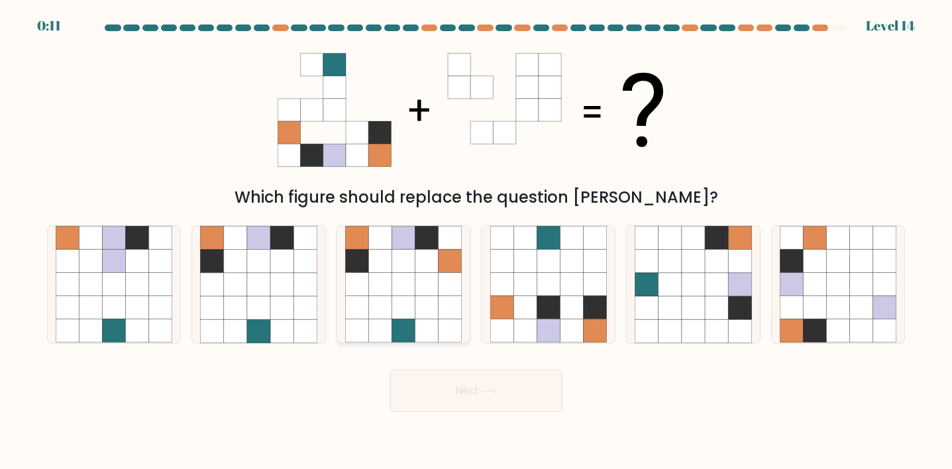
click at [422, 313] on icon at bounding box center [426, 307] width 23 height 23
click at [476, 241] on input "c." at bounding box center [476, 238] width 1 height 7
radio input "true"
click at [439, 398] on button "Next" at bounding box center [476, 391] width 172 height 42
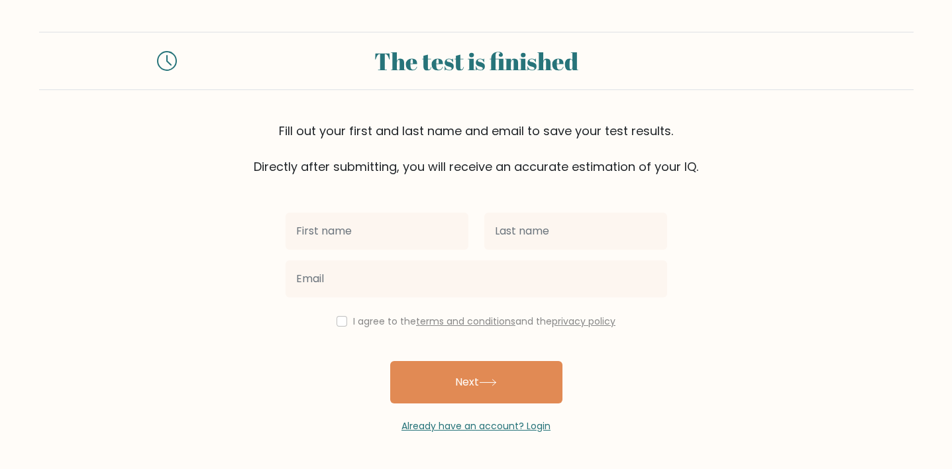
click at [385, 232] on input "text" at bounding box center [377, 231] width 183 height 37
type input "k"
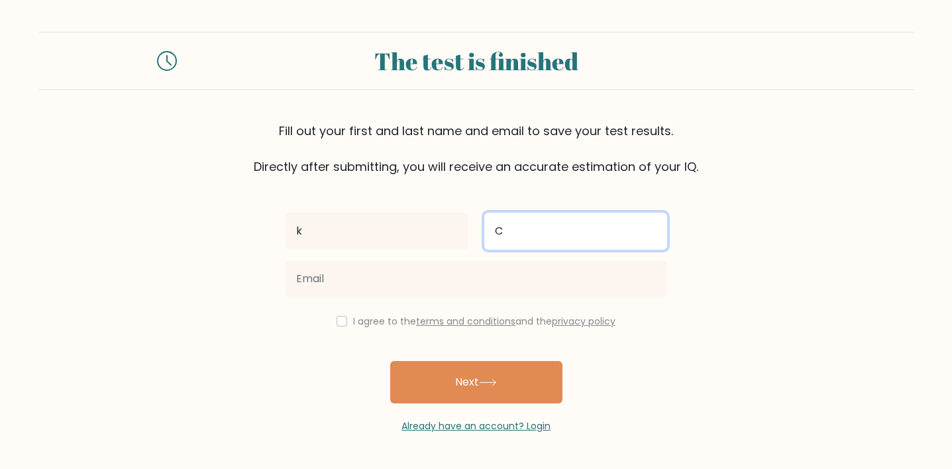
type input "C"
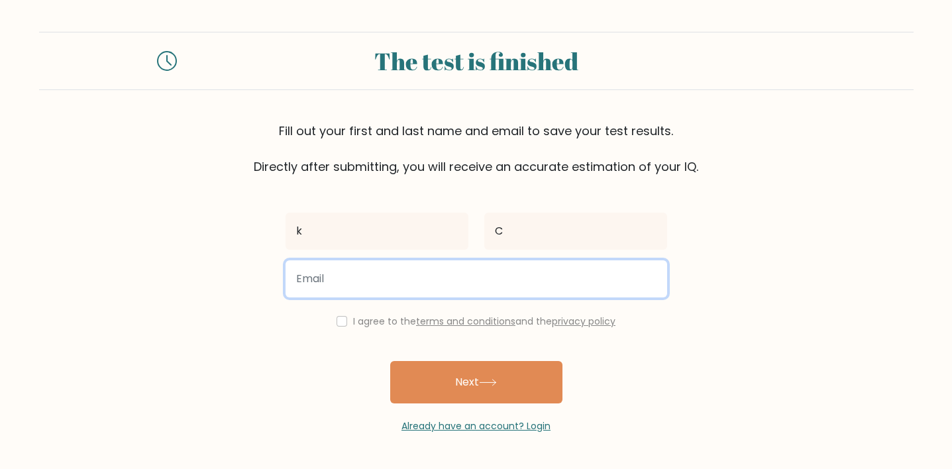
click at [403, 282] on input "email" at bounding box center [477, 278] width 382 height 37
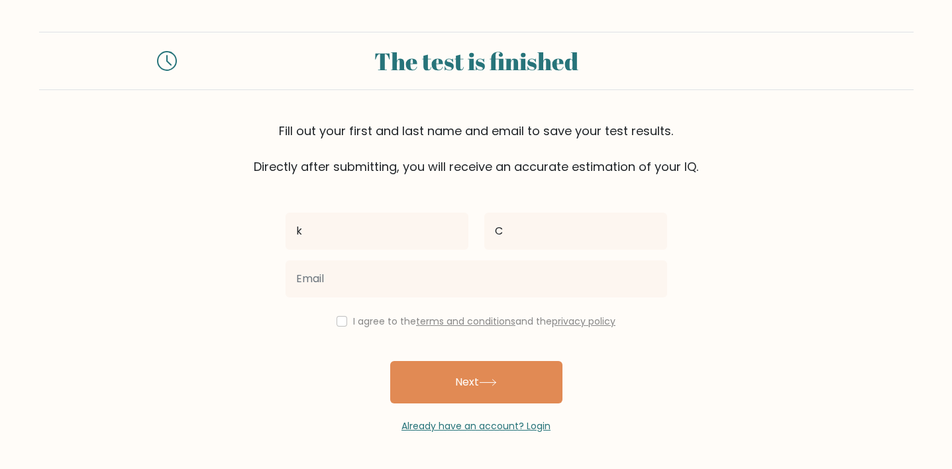
click at [228, 287] on form "The test is finished Fill out your first and last name and email to save your t…" at bounding box center [476, 232] width 952 height 401
click at [344, 321] on div "I agree to the terms and conditions and the privacy policy" at bounding box center [476, 321] width 397 height 16
click at [337, 322] on input "checkbox" at bounding box center [342, 321] width 11 height 11
checkbox input "true"
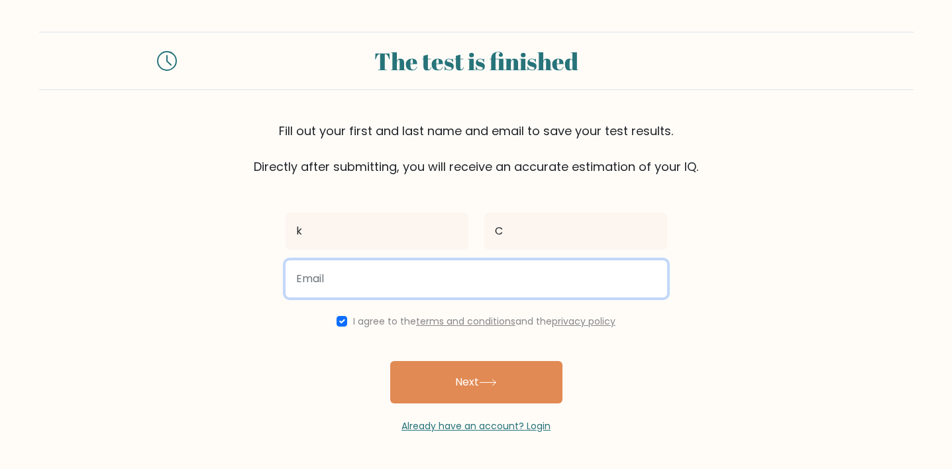
click at [348, 295] on input "email" at bounding box center [477, 278] width 382 height 37
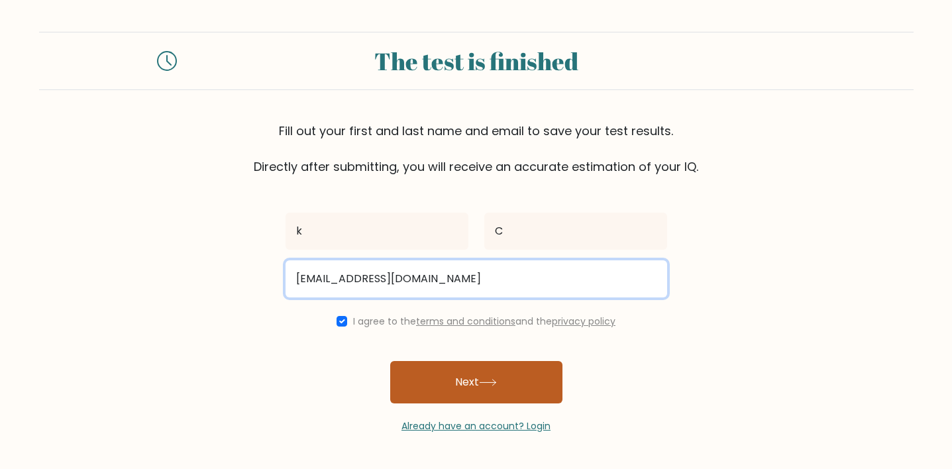
type input "[EMAIL_ADDRESS][DOMAIN_NAME]"
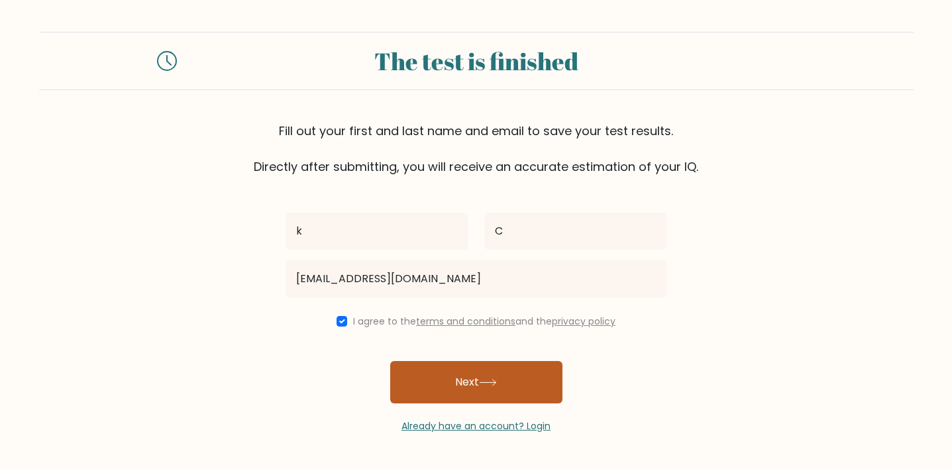
click at [463, 370] on button "Next" at bounding box center [476, 382] width 172 height 42
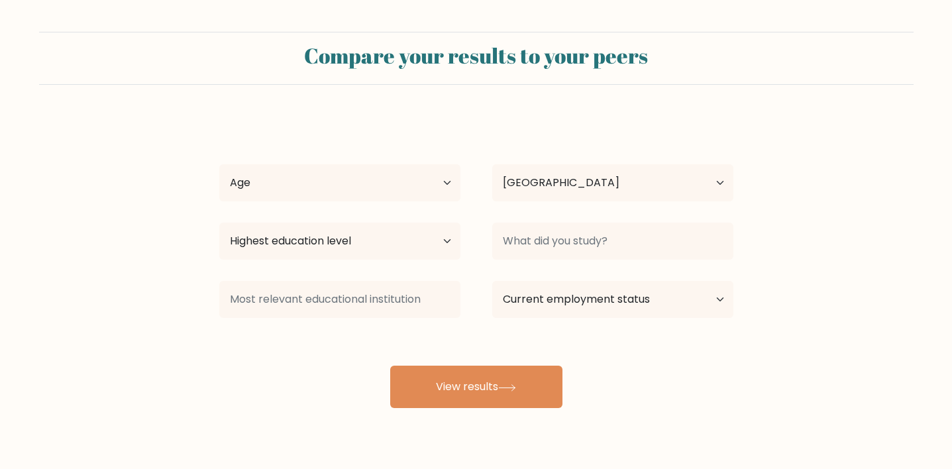
select select "US"
click at [386, 184] on select "Age Under [DEMOGRAPHIC_DATA] [DEMOGRAPHIC_DATA] [DEMOGRAPHIC_DATA] [DEMOGRAPHIC…" at bounding box center [339, 182] width 241 height 37
select select "18_24"
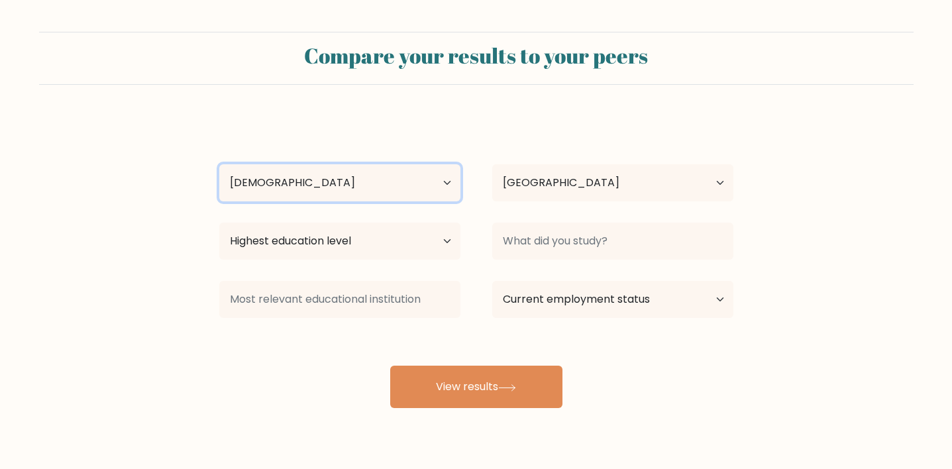
click at [219, 164] on select "Age Under [DEMOGRAPHIC_DATA] [DEMOGRAPHIC_DATA] [DEMOGRAPHIC_DATA] [DEMOGRAPHIC…" at bounding box center [339, 182] width 241 height 37
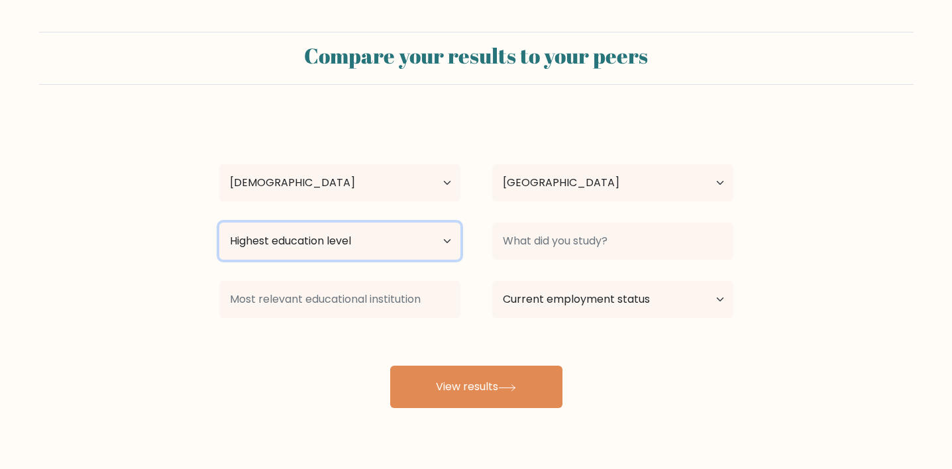
click at [415, 250] on select "Highest education level No schooling Primary Lower Secondary Upper Secondary Oc…" at bounding box center [339, 241] width 241 height 37
select select "bachelors_degree"
click at [219, 223] on select "Highest education level No schooling Primary Lower Secondary Upper Secondary Oc…" at bounding box center [339, 241] width 241 height 37
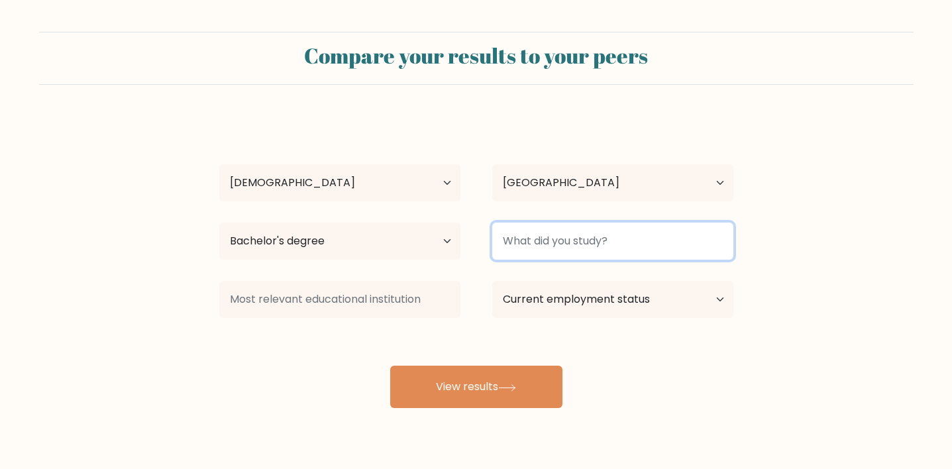
click at [515, 246] on input at bounding box center [612, 241] width 241 height 37
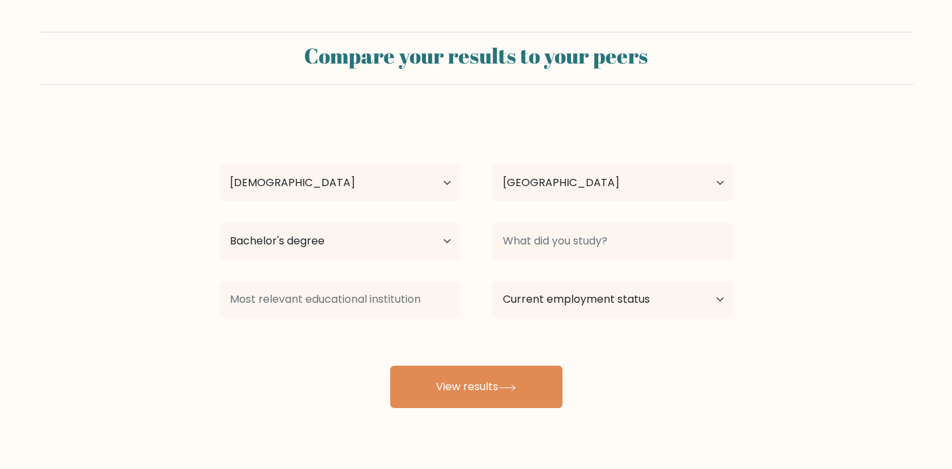
click at [413, 335] on div "k C Age Under [DEMOGRAPHIC_DATA] [DEMOGRAPHIC_DATA] [DEMOGRAPHIC_DATA] [DEMOGRA…" at bounding box center [476, 262] width 530 height 291
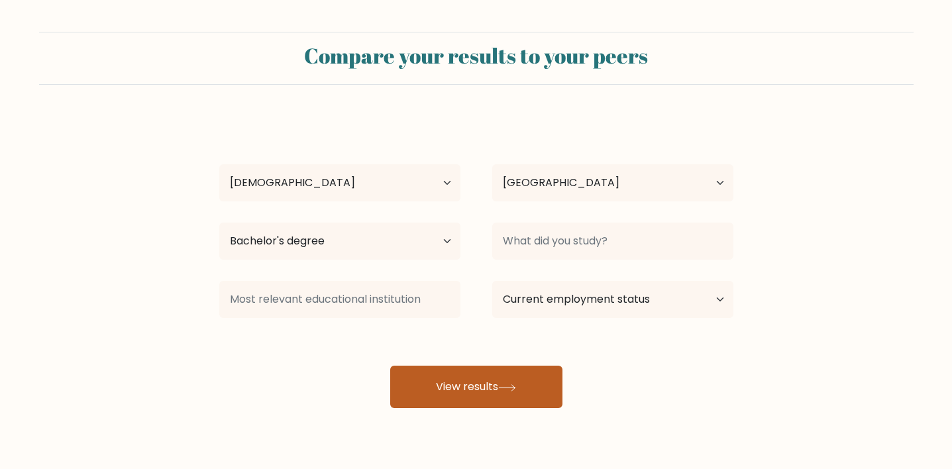
click at [442, 382] on button "View results" at bounding box center [476, 387] width 172 height 42
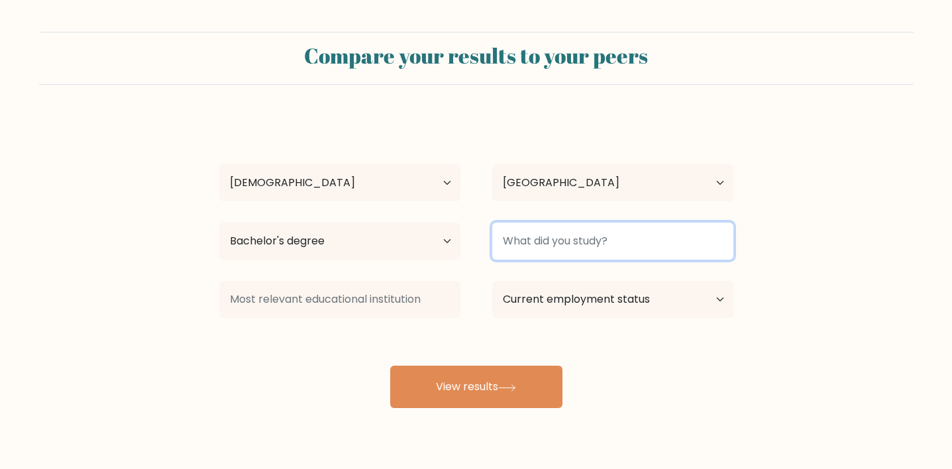
click at [515, 240] on input at bounding box center [612, 241] width 241 height 37
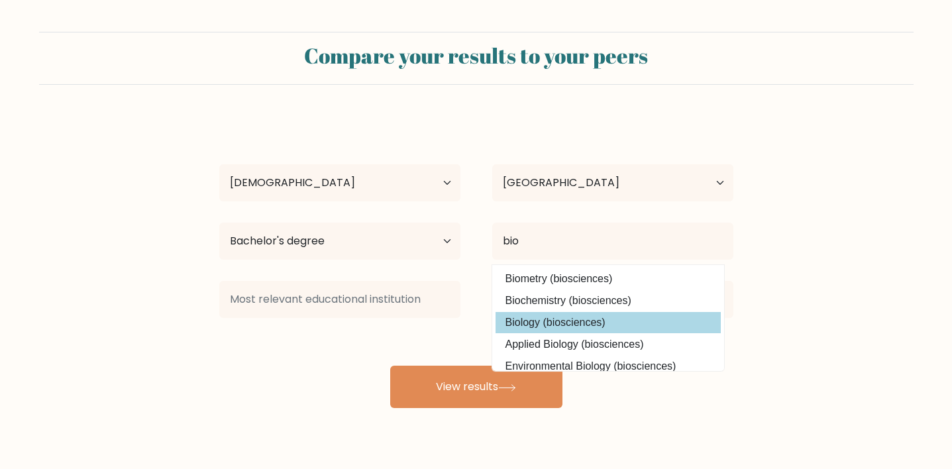
click at [592, 317] on option "Biology (biosciences)" at bounding box center [608, 322] width 225 height 21
type input "Biology"
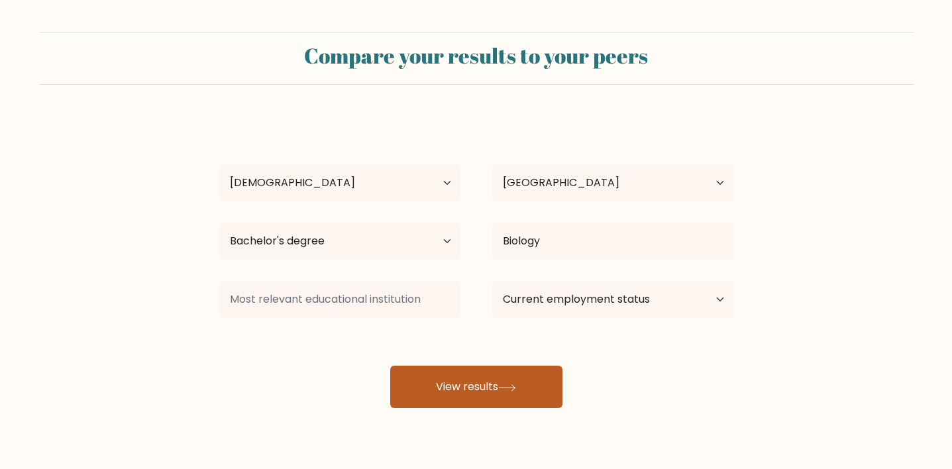
click at [511, 368] on button "View results" at bounding box center [476, 387] width 172 height 42
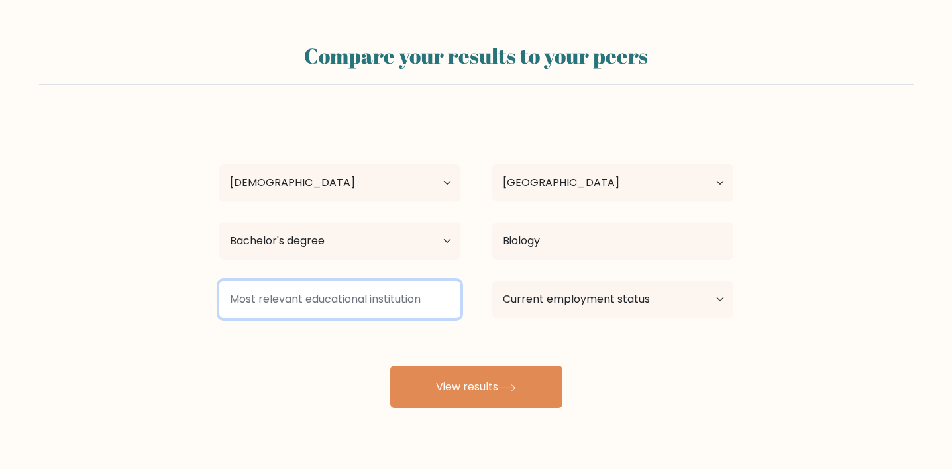
click at [435, 305] on input at bounding box center [339, 299] width 241 height 37
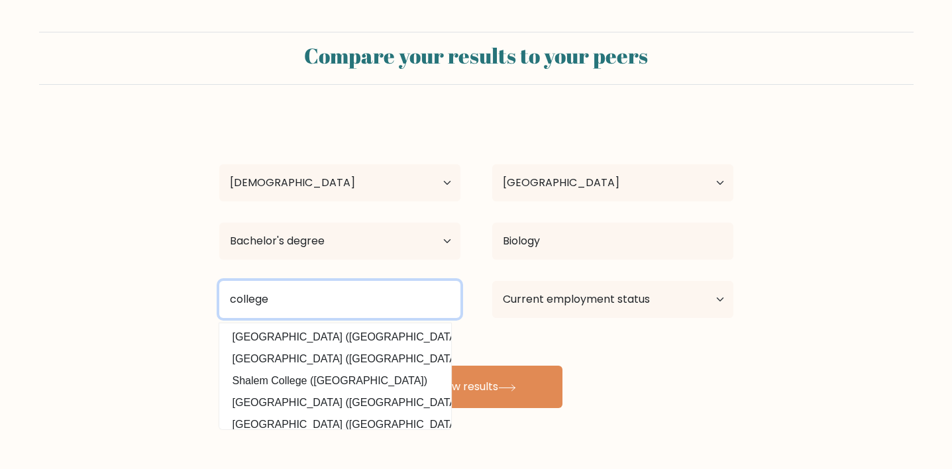
type input "college"
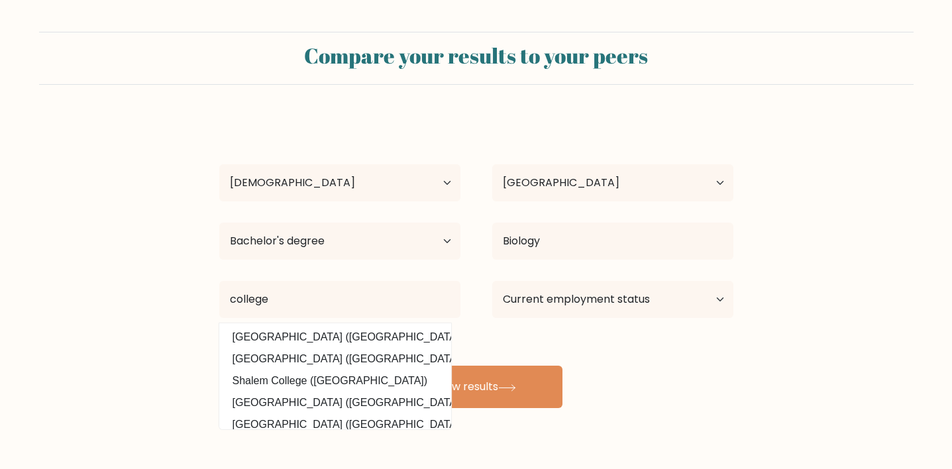
click at [549, 339] on div "k C Age Under [DEMOGRAPHIC_DATA] [DEMOGRAPHIC_DATA] [DEMOGRAPHIC_DATA] [DEMOGRA…" at bounding box center [476, 262] width 530 height 291
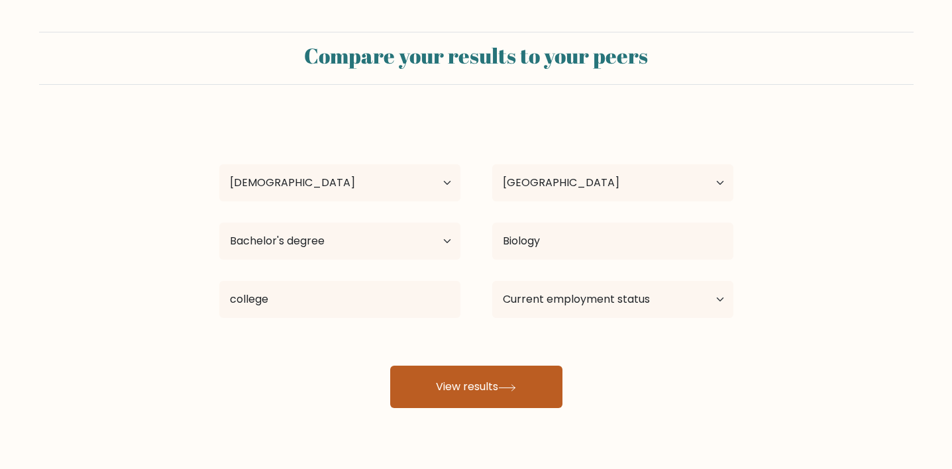
click at [511, 380] on button "View results" at bounding box center [476, 387] width 172 height 42
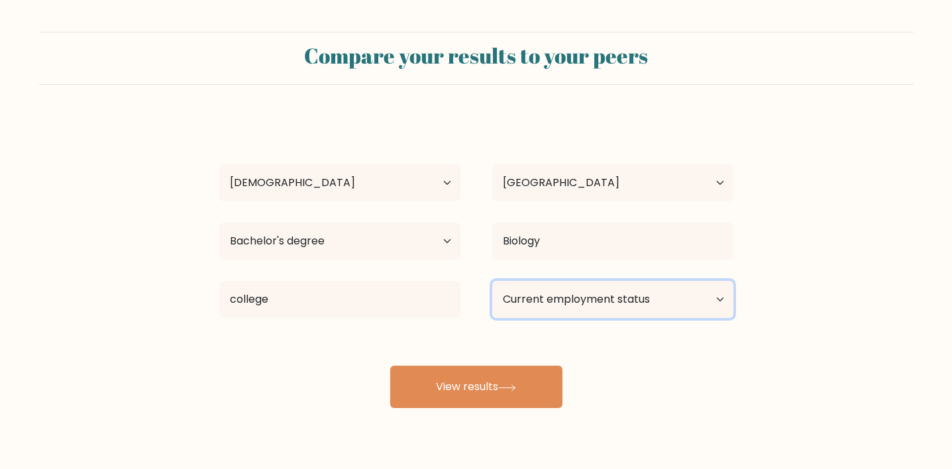
click at [641, 293] on select "Current employment status Employed Student Retired Other / prefer not to answer" at bounding box center [612, 299] width 241 height 37
select select "student"
click at [492, 281] on select "Current employment status Employed Student Retired Other / prefer not to answer" at bounding box center [612, 299] width 241 height 37
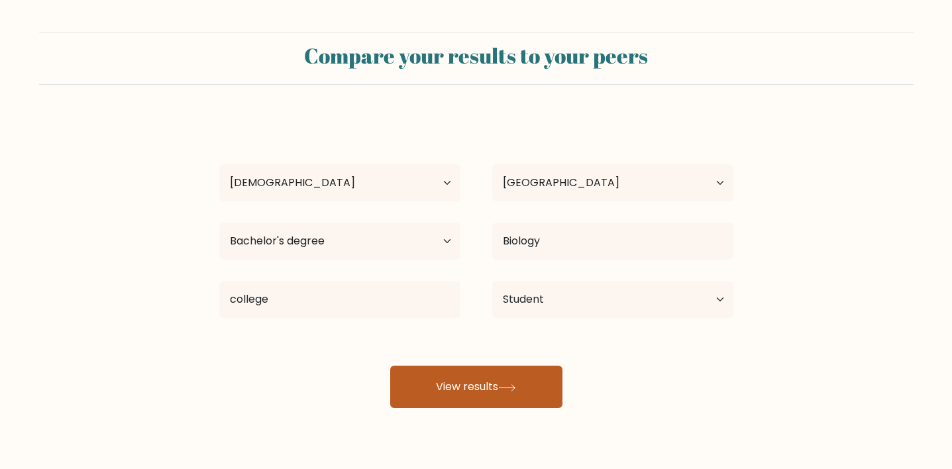
click at [496, 393] on button "View results" at bounding box center [476, 387] width 172 height 42
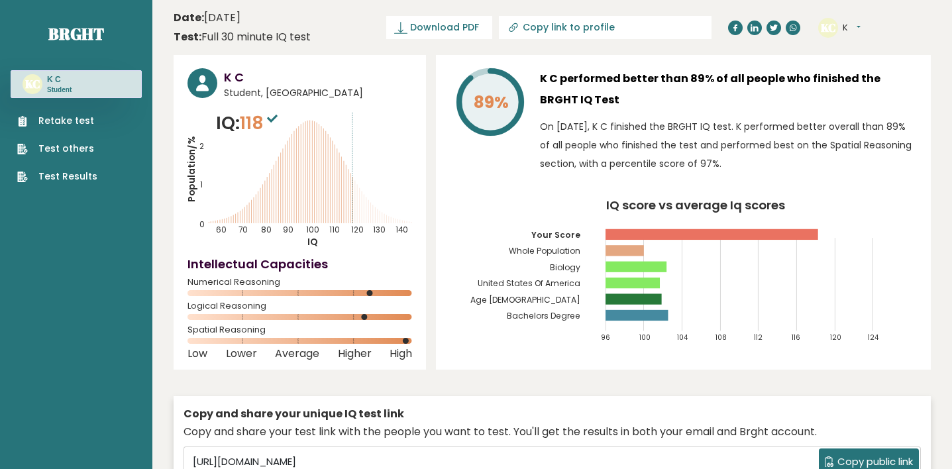
click at [269, 122] on sup at bounding box center [272, 118] width 17 height 19
click at [335, 203] on icon at bounding box center [335, 183] width 0 height 79
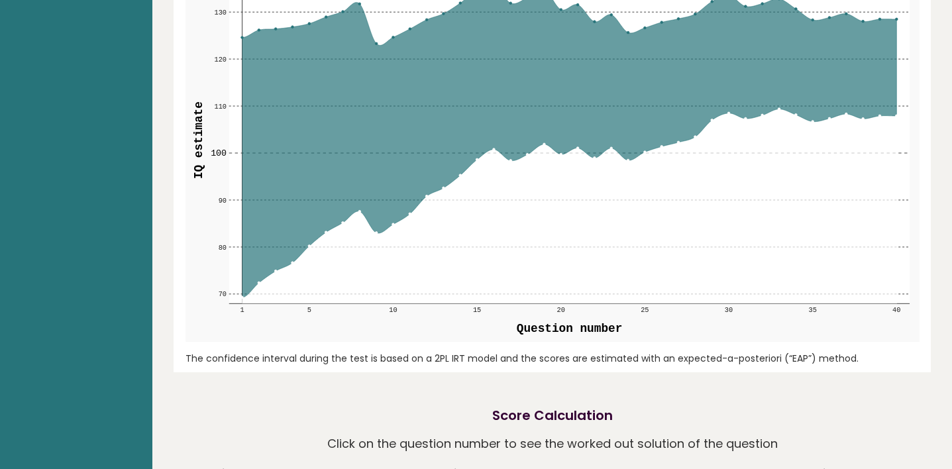
scroll to position [1702, 0]
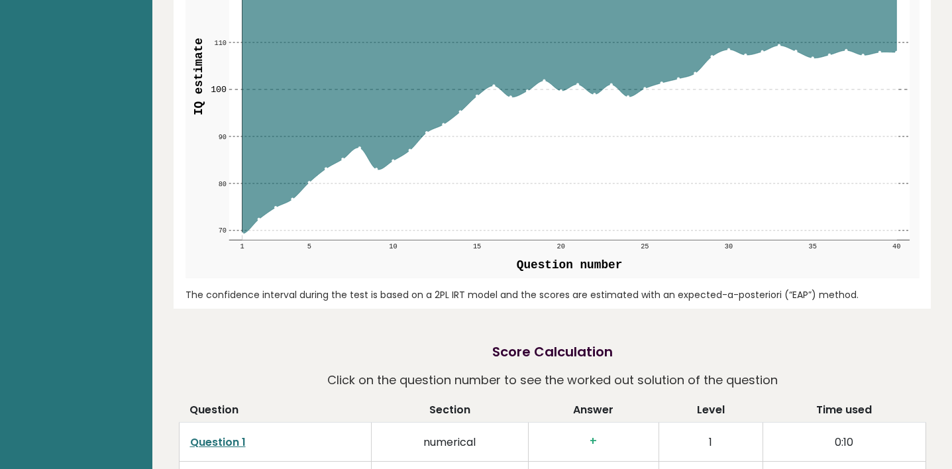
click at [431, 79] on icon at bounding box center [569, 76] width 654 height 314
click at [435, 288] on div "The confidence interval during the test is based on a 2PL IRT model and the sco…" at bounding box center [552, 295] width 734 height 14
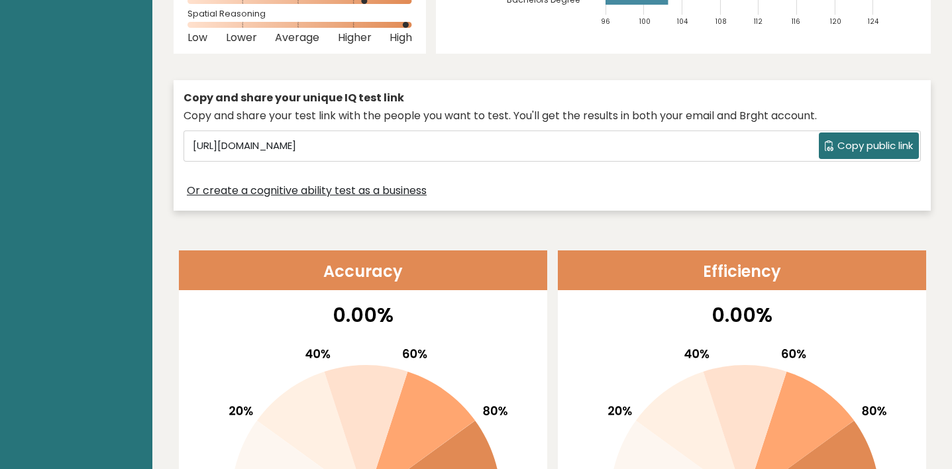
scroll to position [0, 0]
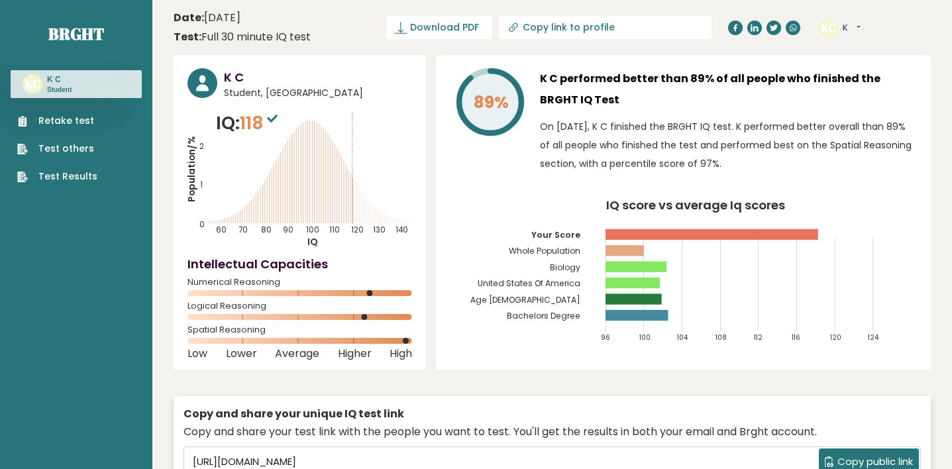
click at [78, 176] on link "Test Results" at bounding box center [57, 177] width 80 height 14
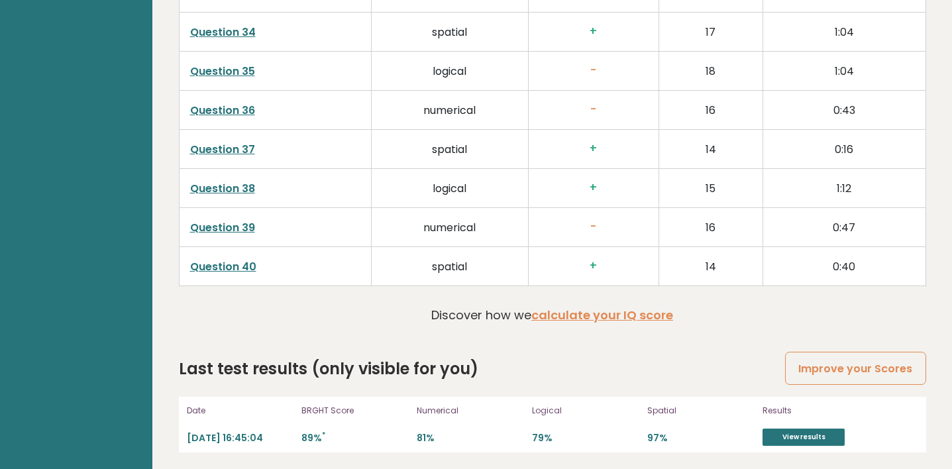
scroll to position [3405, 0]
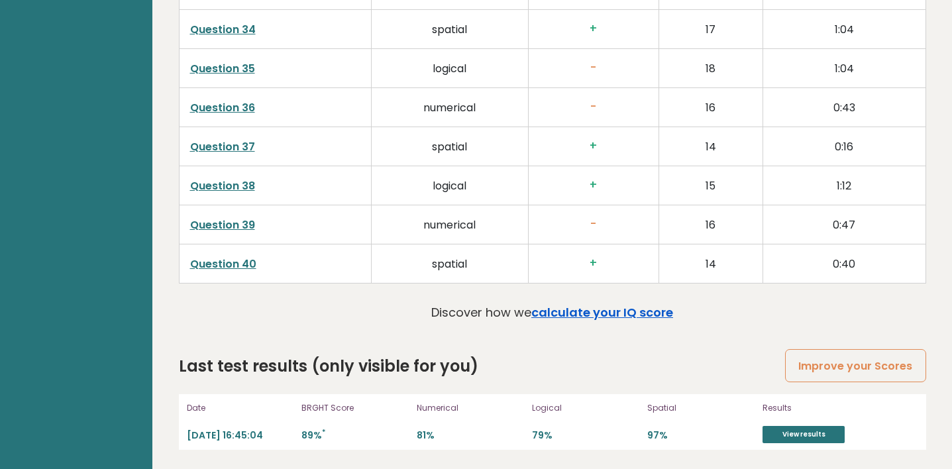
click at [552, 310] on link "calculate your IQ score" at bounding box center [602, 312] width 142 height 17
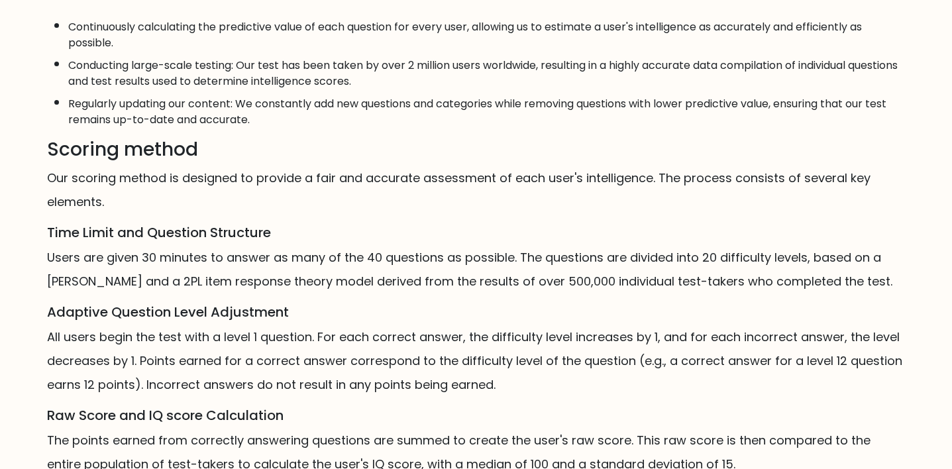
scroll to position [793, 0]
